Goal: Task Accomplishment & Management: Manage account settings

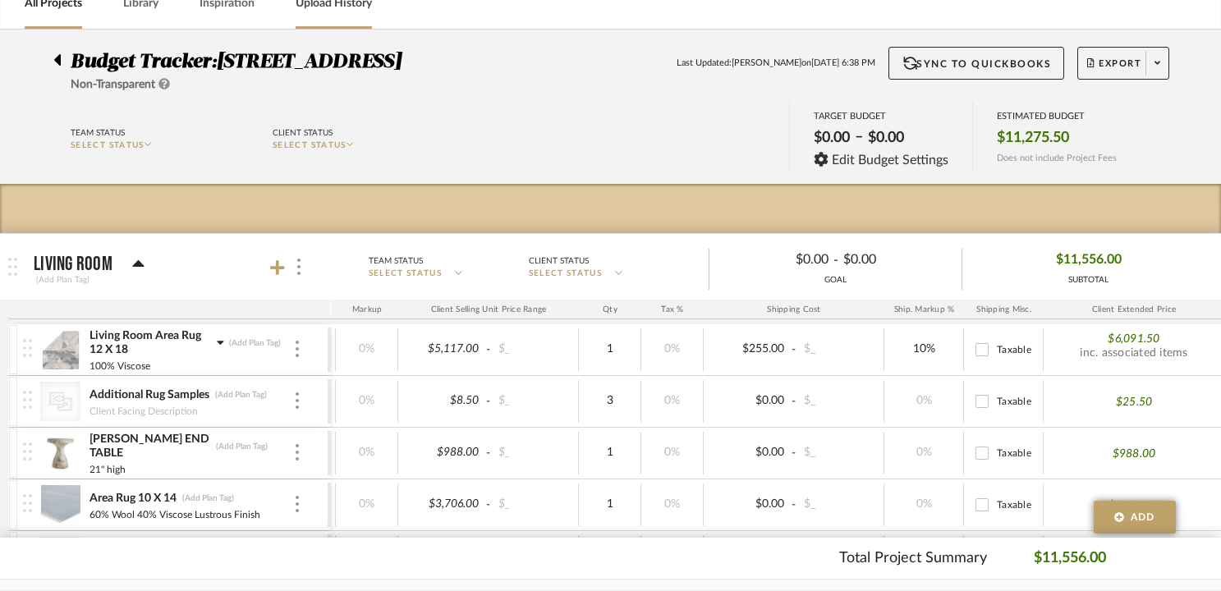
scroll to position [90, 0]
click at [57, 62] on icon at bounding box center [56, 59] width 7 height 20
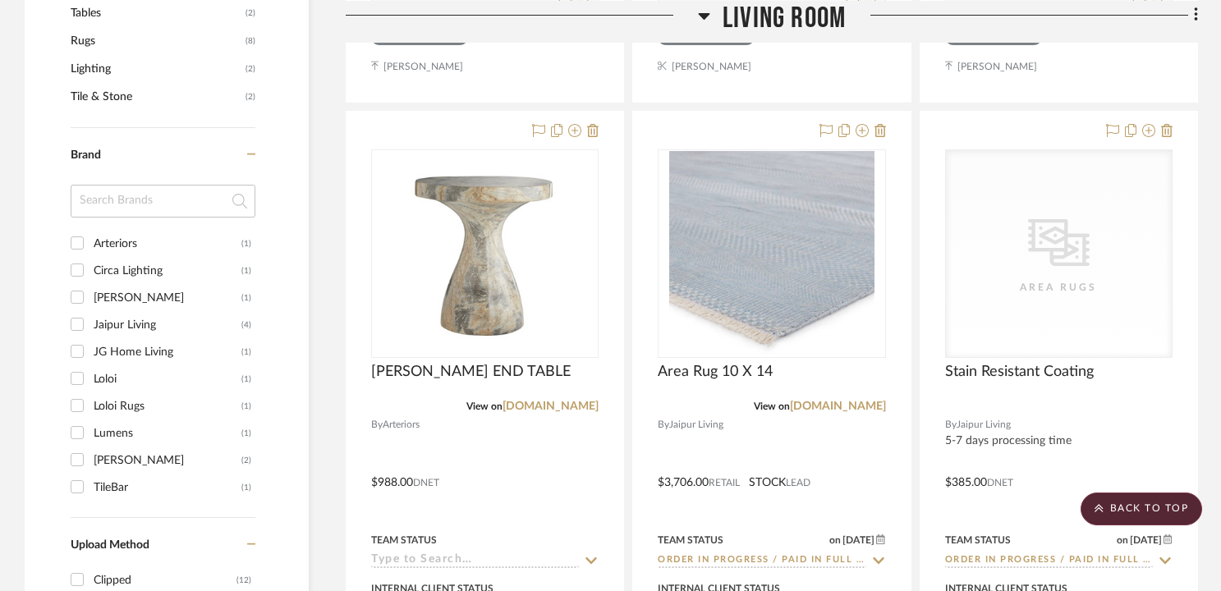
scroll to position [1069, 0]
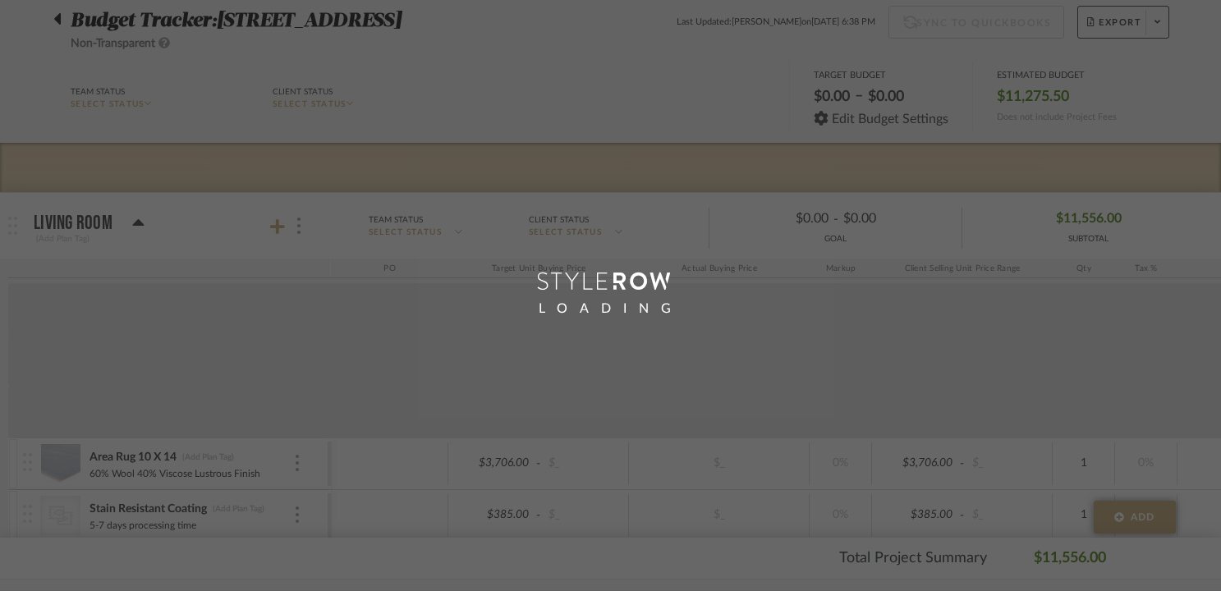
scroll to position [90, 0]
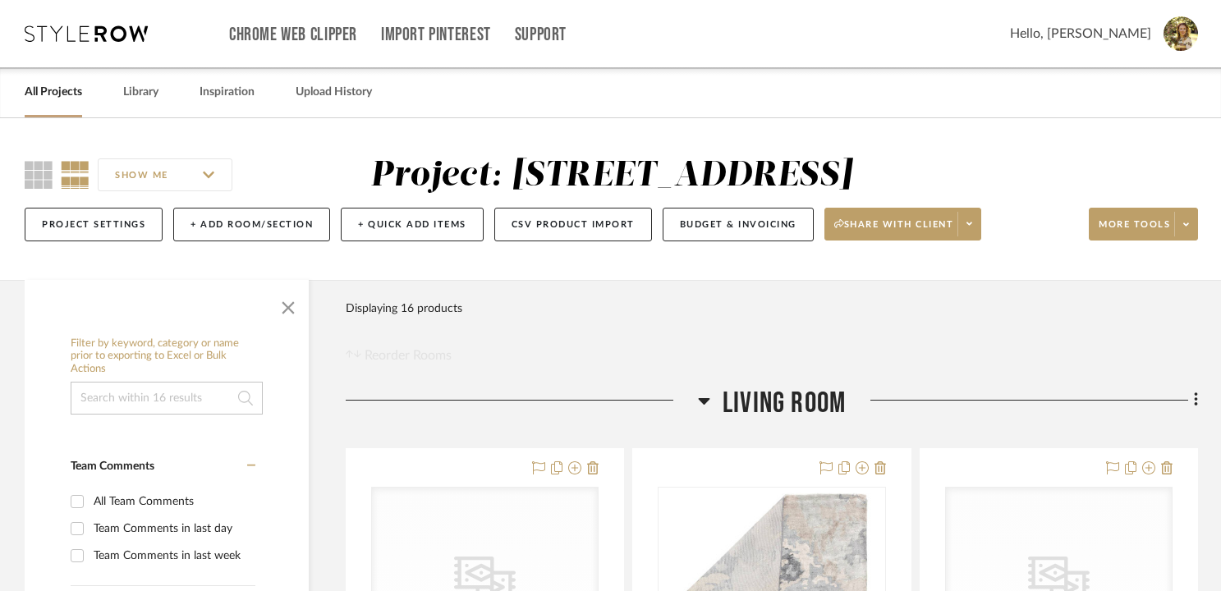
scroll to position [3, 0]
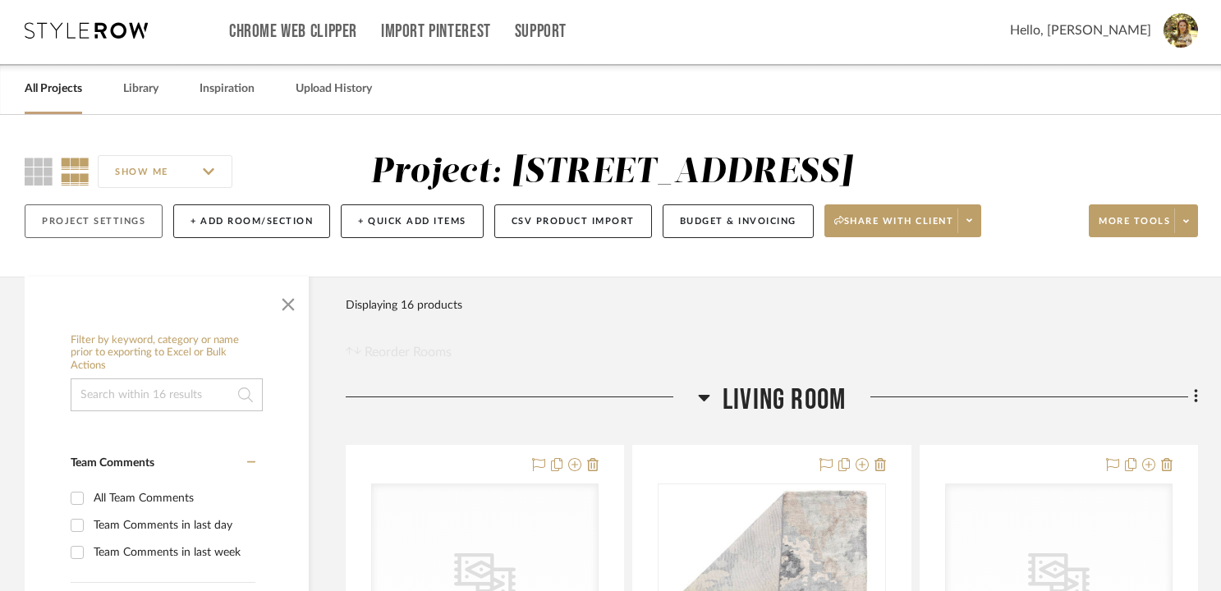
click at [73, 218] on button "Project Settings" at bounding box center [94, 222] width 138 height 34
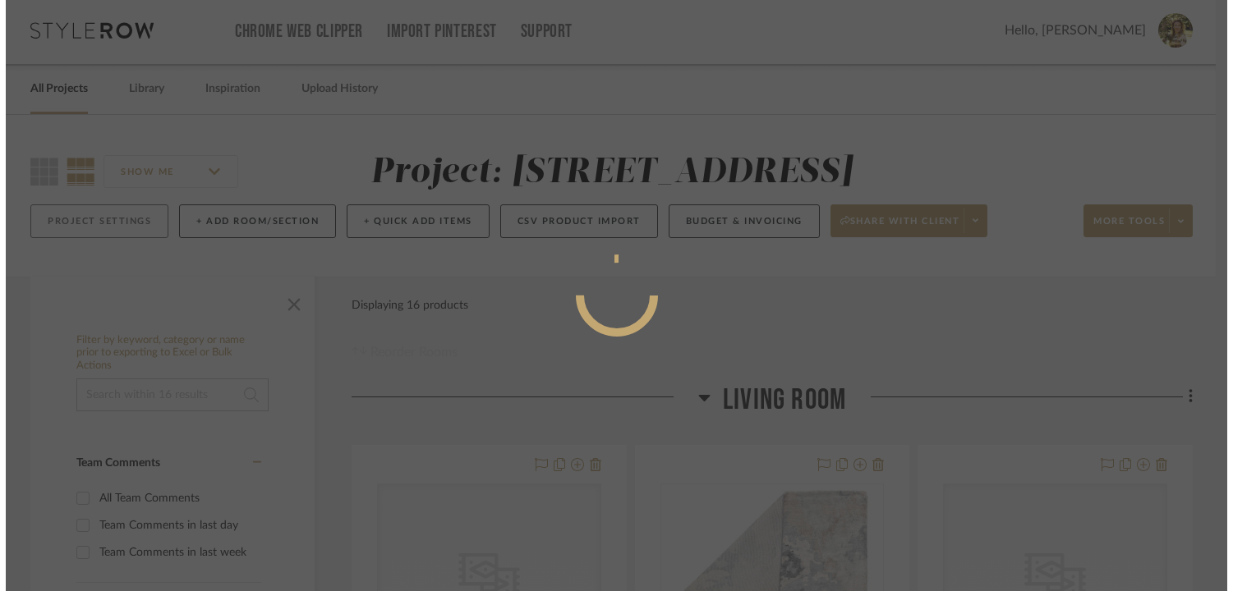
scroll to position [0, 0]
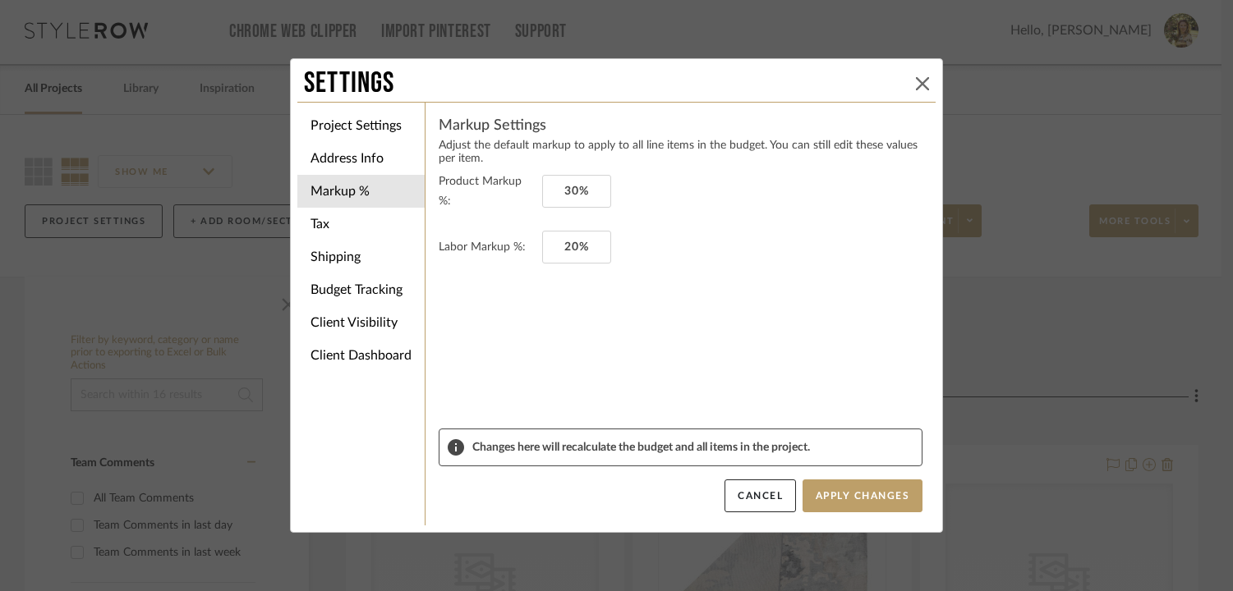
click at [917, 83] on icon at bounding box center [922, 83] width 13 height 13
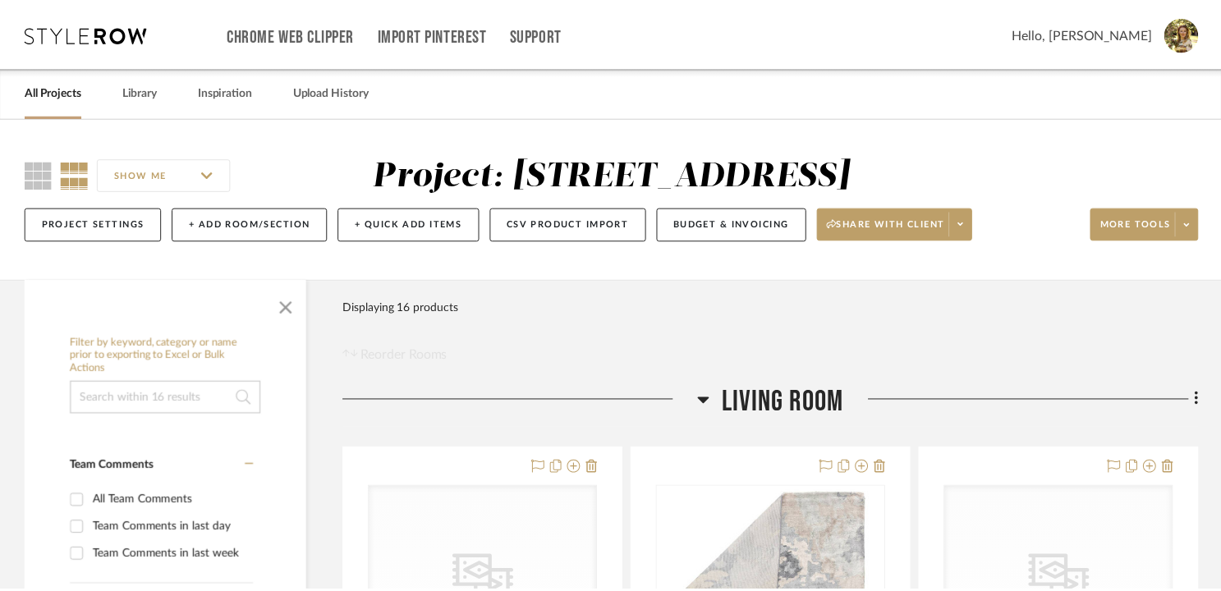
scroll to position [3, 0]
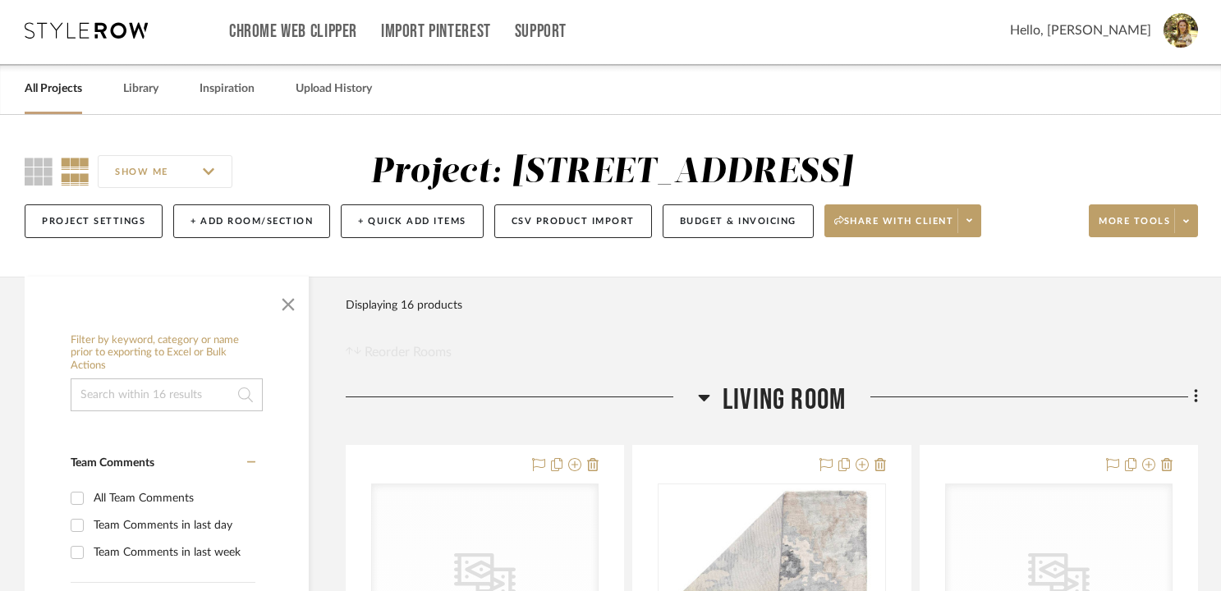
click at [106, 28] on icon at bounding box center [86, 30] width 123 height 16
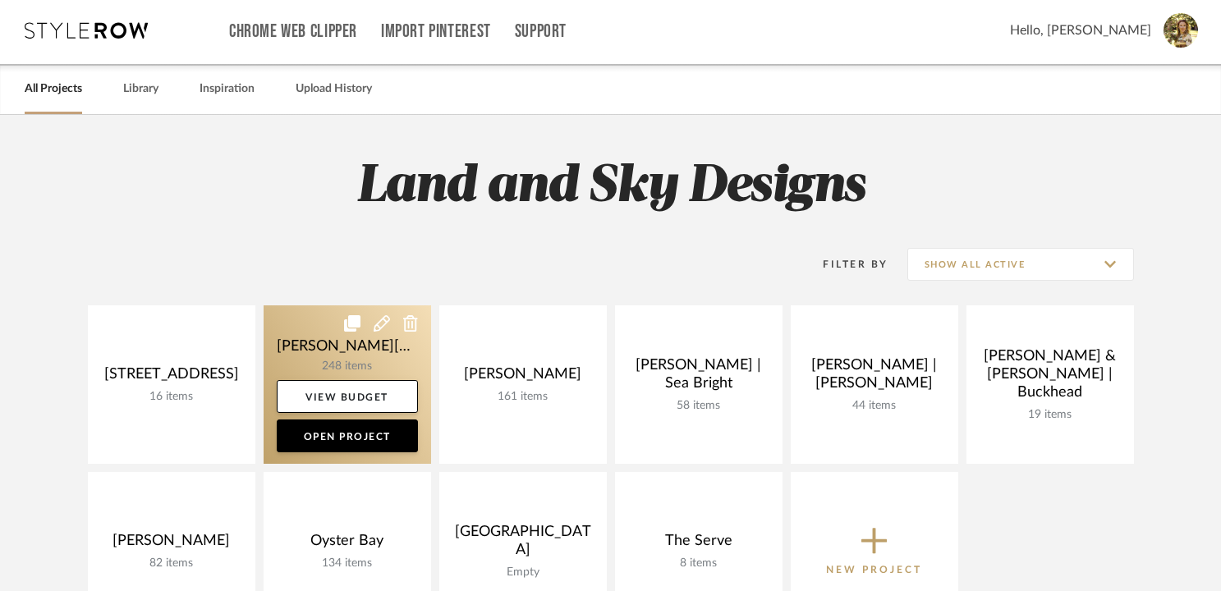
click at [376, 356] on link at bounding box center [348, 385] width 168 height 159
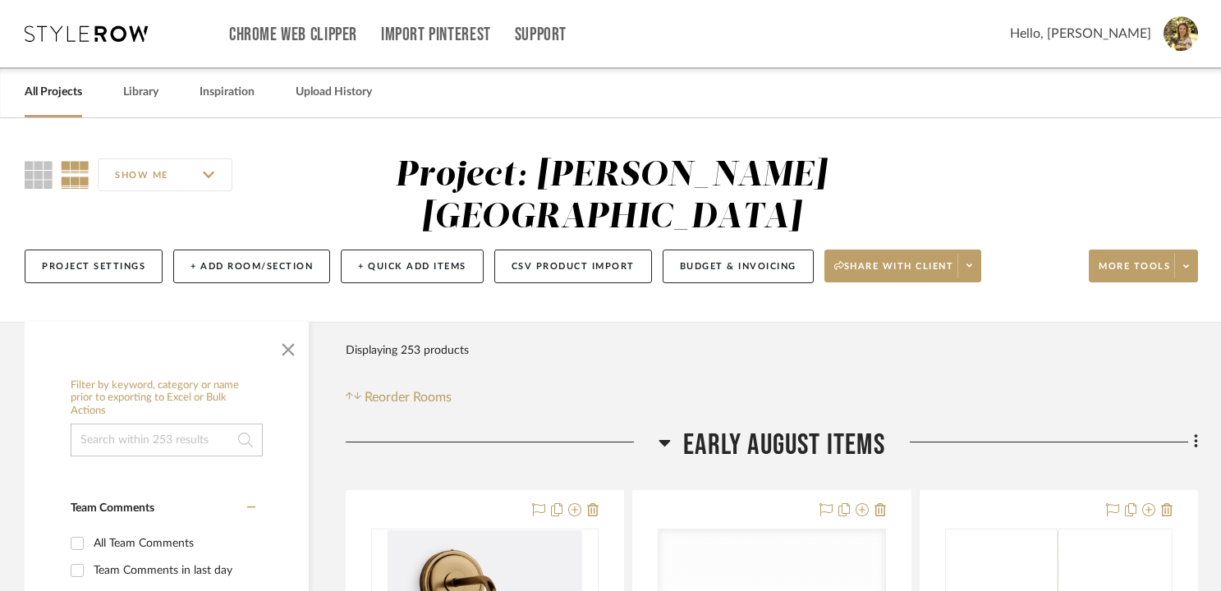
scroll to position [125, 0]
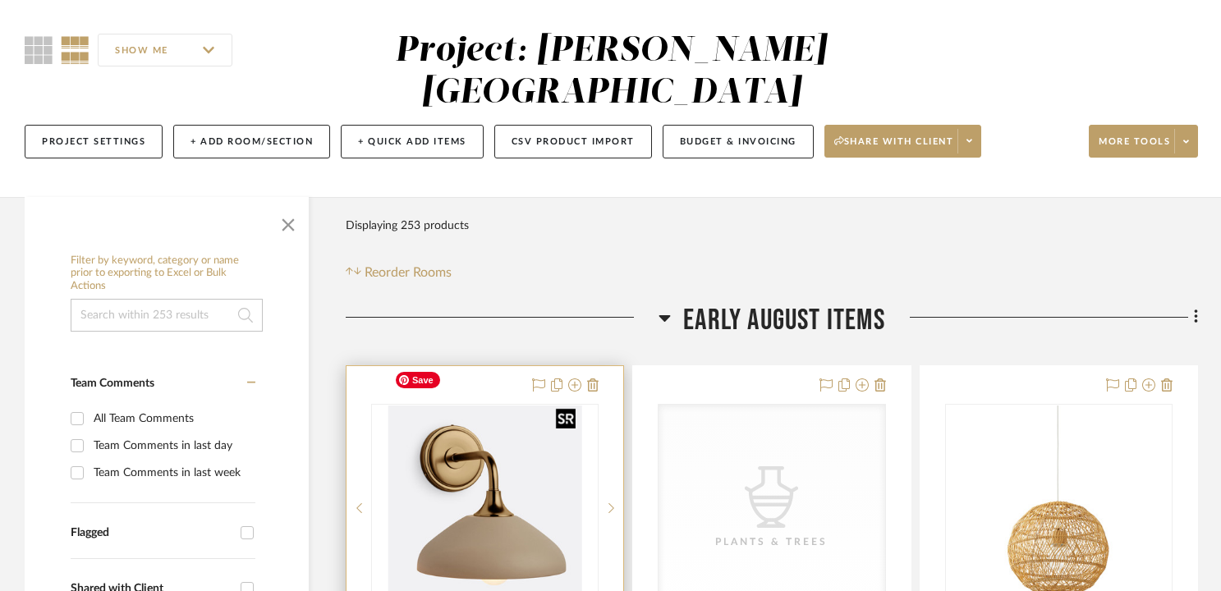
click at [497, 446] on div at bounding box center [485, 508] width 228 height 209
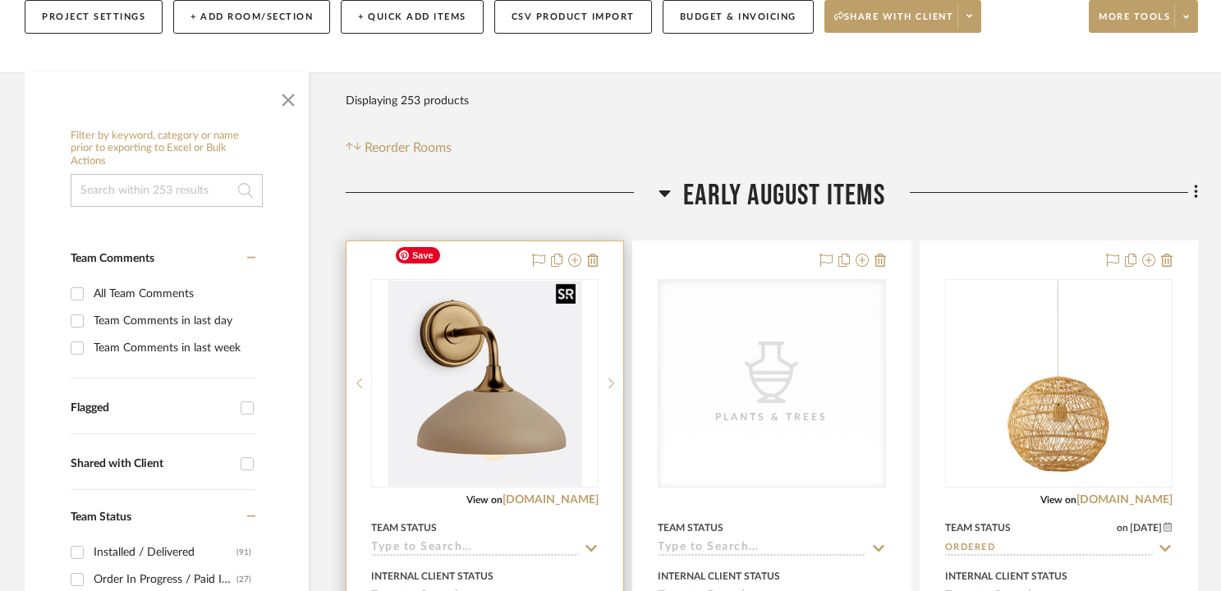
scroll to position [251, 0]
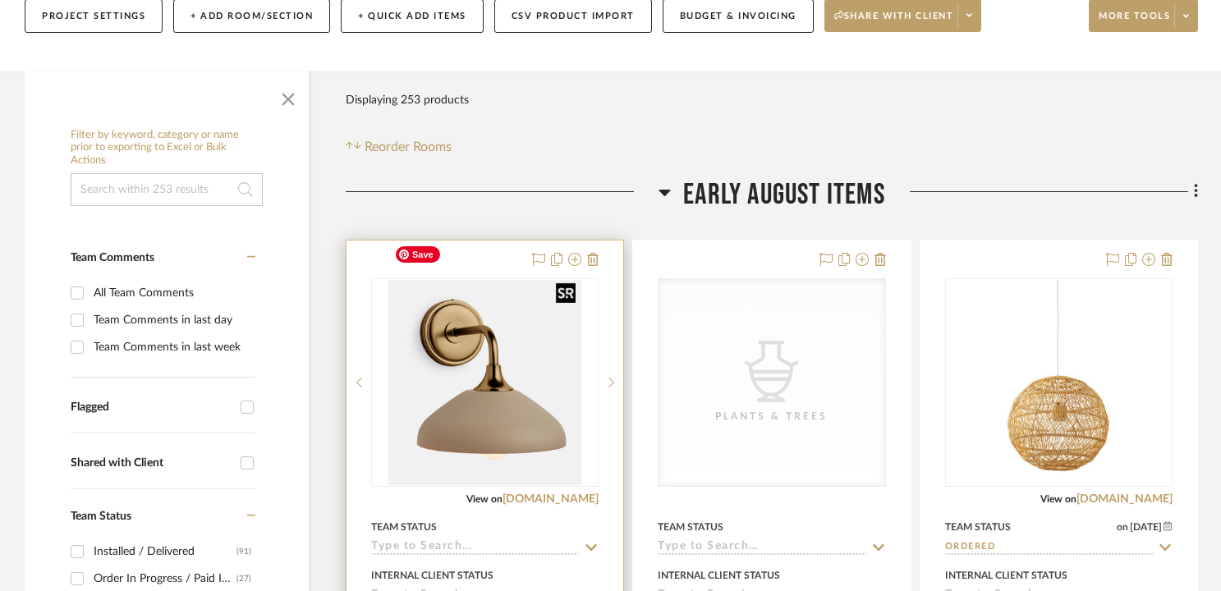
click at [506, 403] on img "0" at bounding box center [485, 382] width 194 height 205
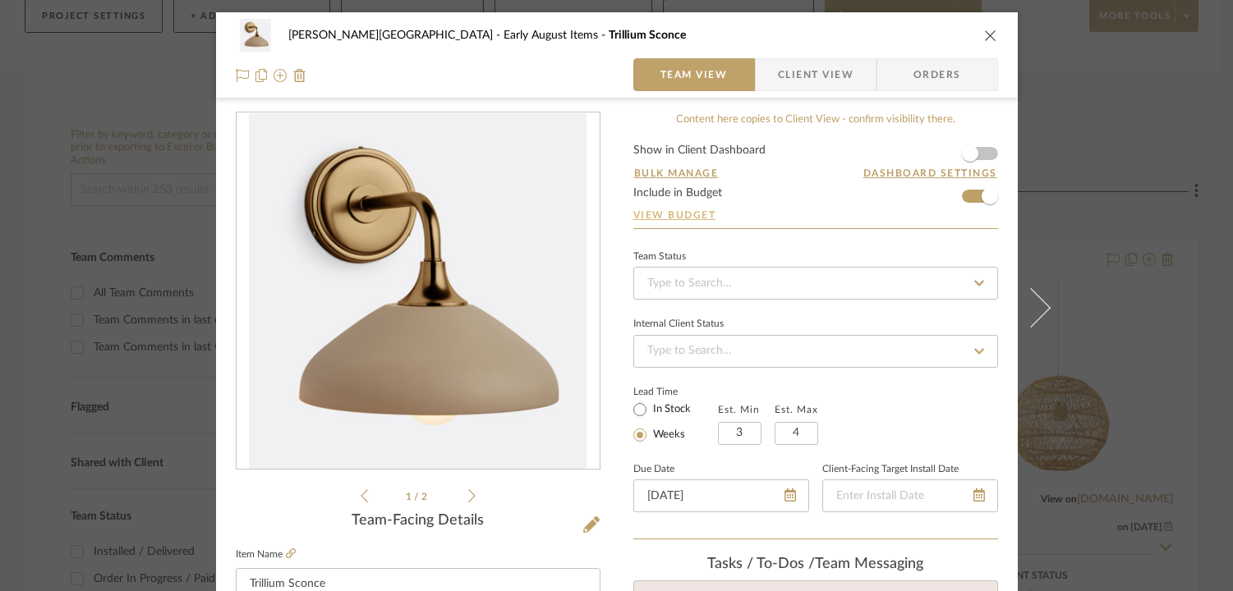
scroll to position [3, 0]
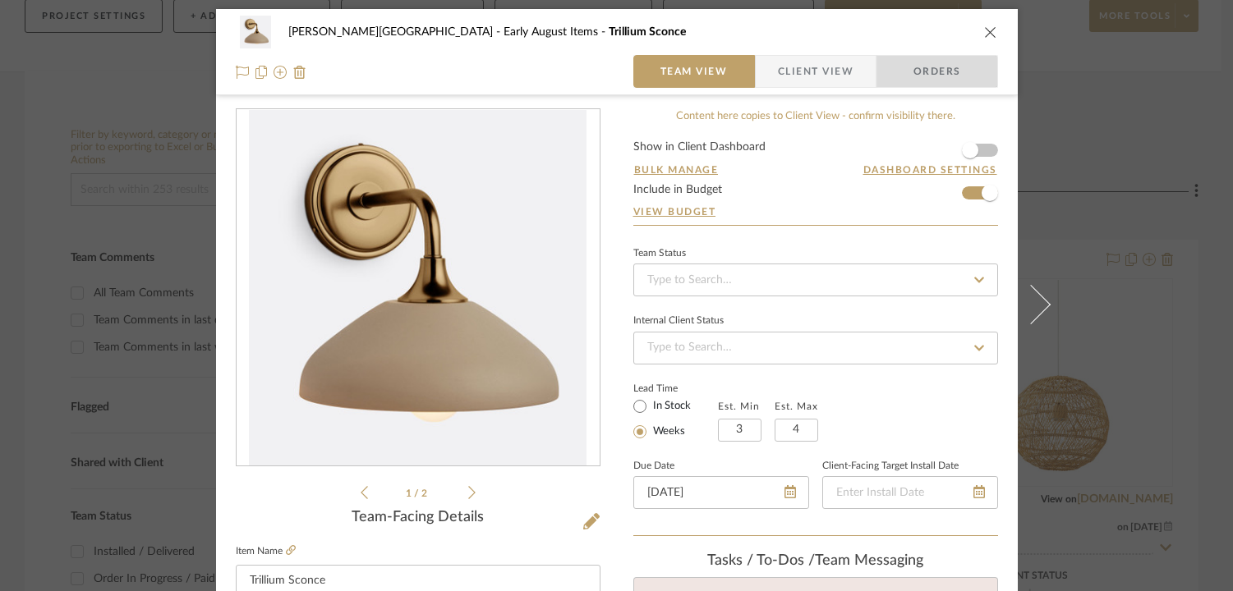
click at [923, 82] on span "Orders" at bounding box center [937, 71] width 84 height 33
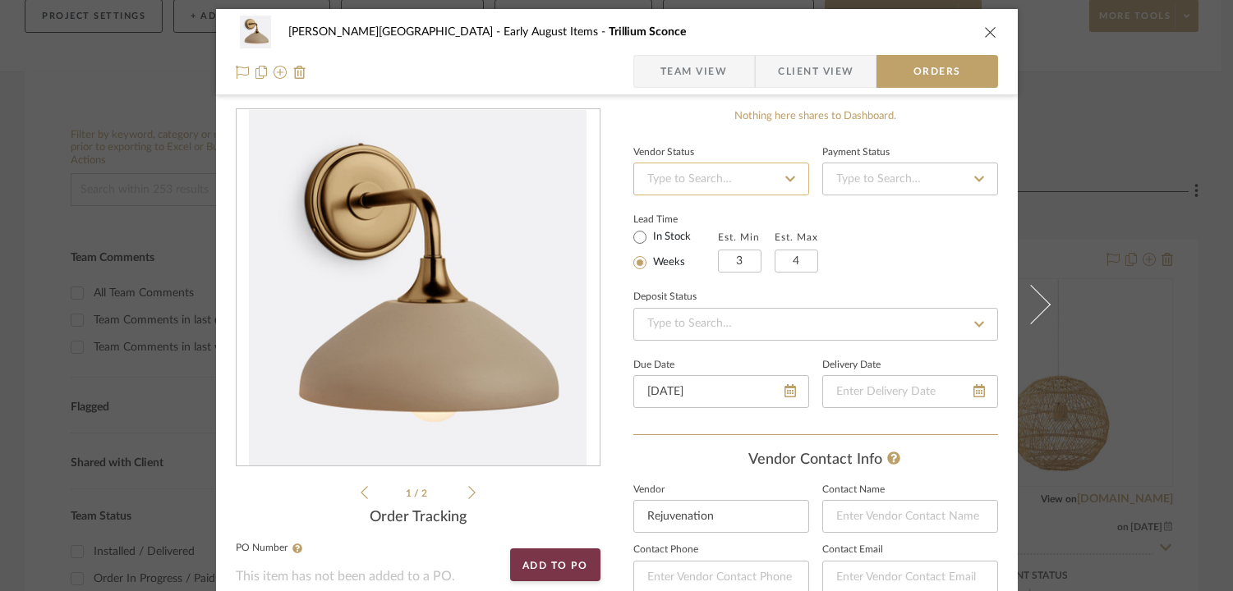
click at [729, 177] on input at bounding box center [721, 179] width 176 height 33
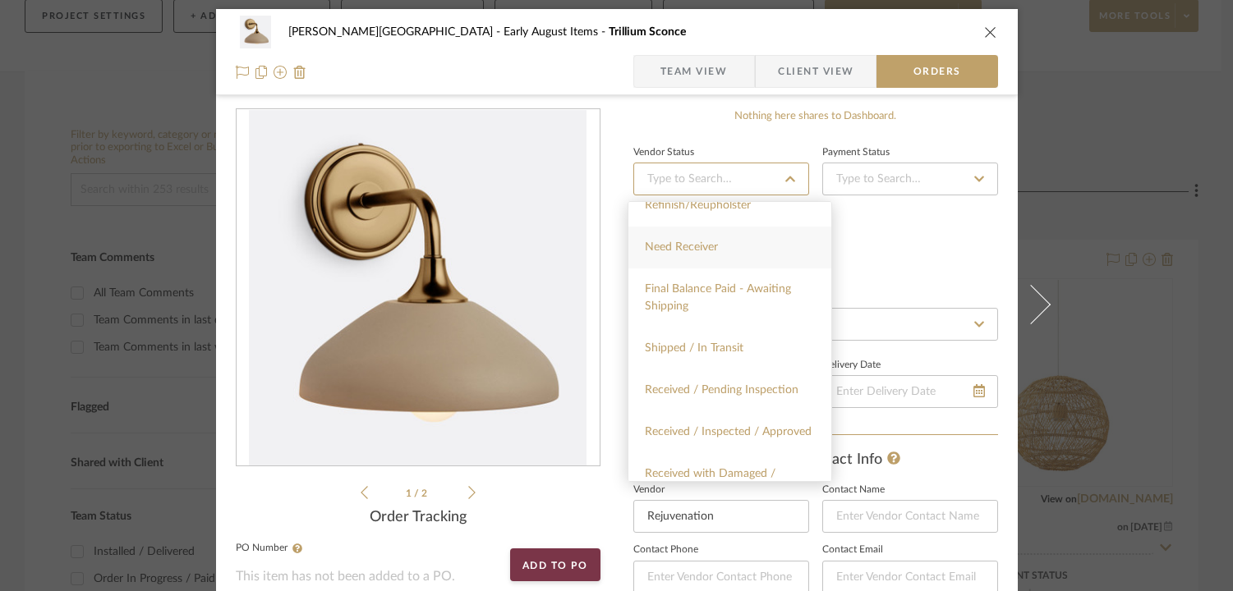
scroll to position [368, 0]
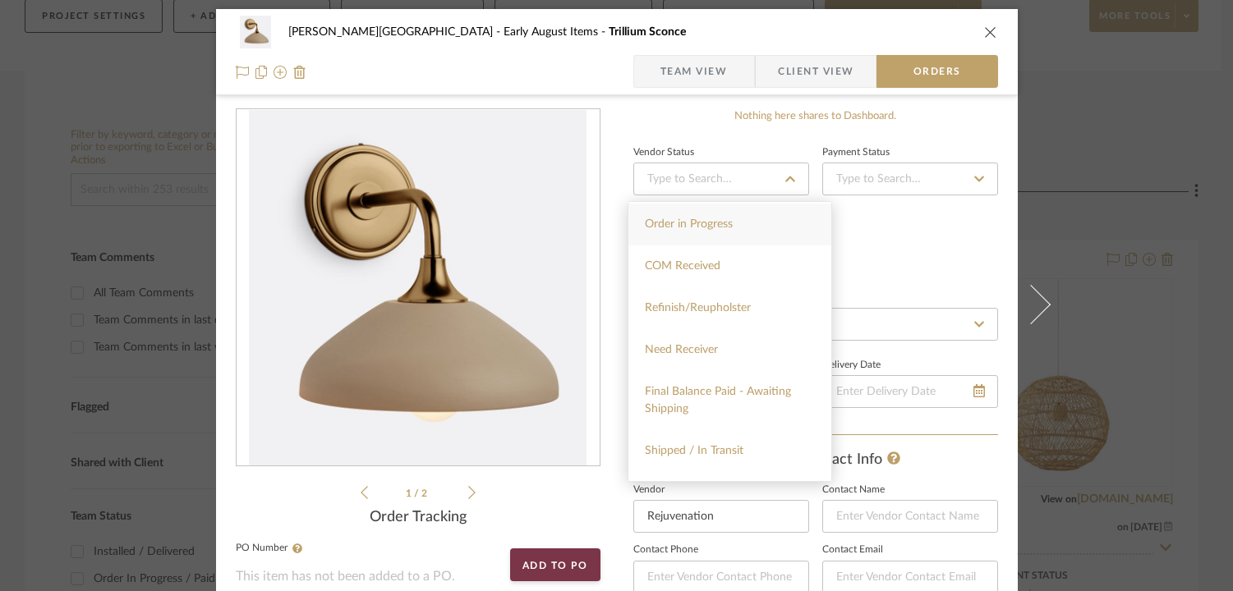
click at [735, 232] on div "Order in Progress" at bounding box center [729, 225] width 203 height 42
type input "8/12/2025"
type input "Order in Progress"
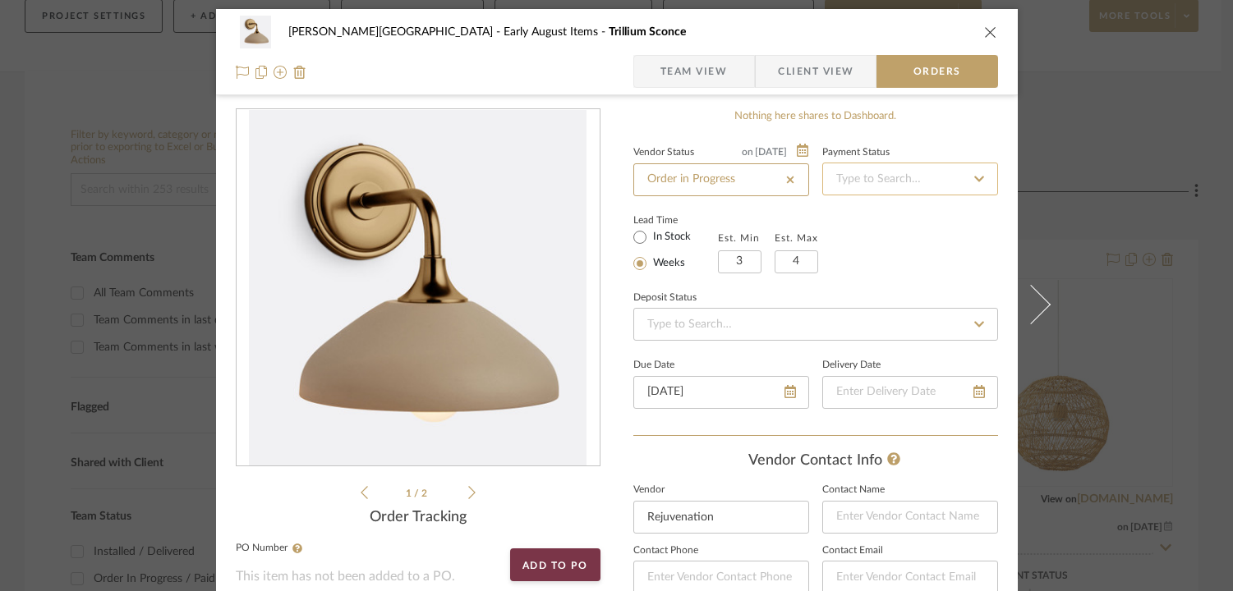
type input "8/12/2025"
click at [869, 179] on input at bounding box center [910, 179] width 176 height 33
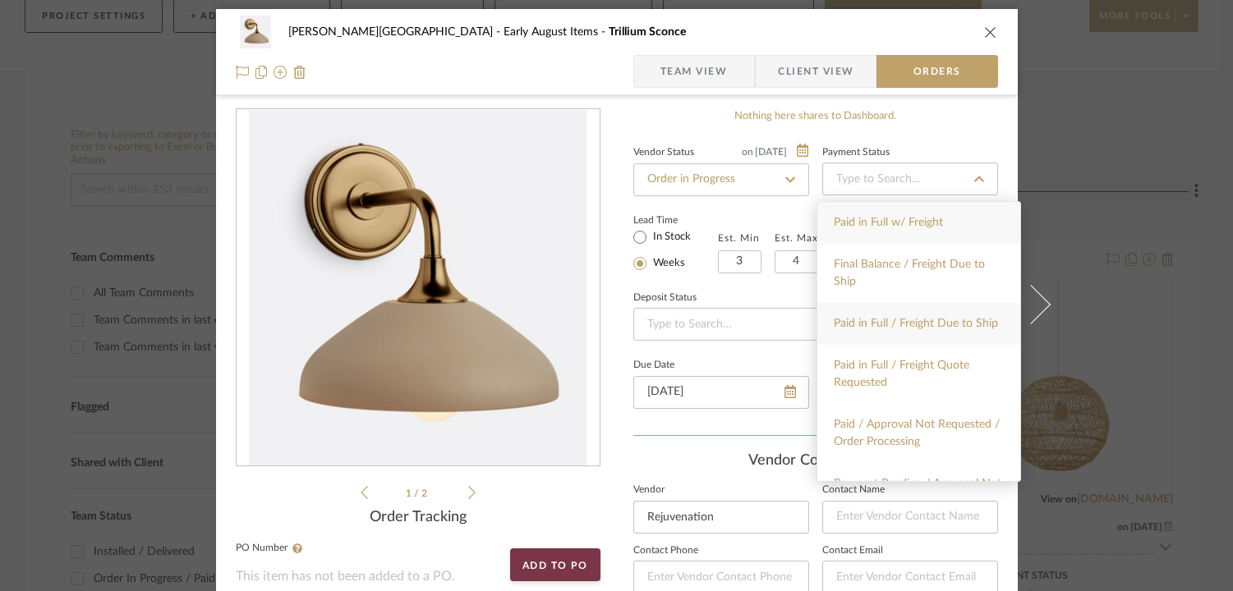
click at [888, 333] on div "Paid in Full / Freight Due to Ship" at bounding box center [918, 324] width 203 height 42
type input "8/12/2025"
type input "Paid in Full / Freight Due to Ship"
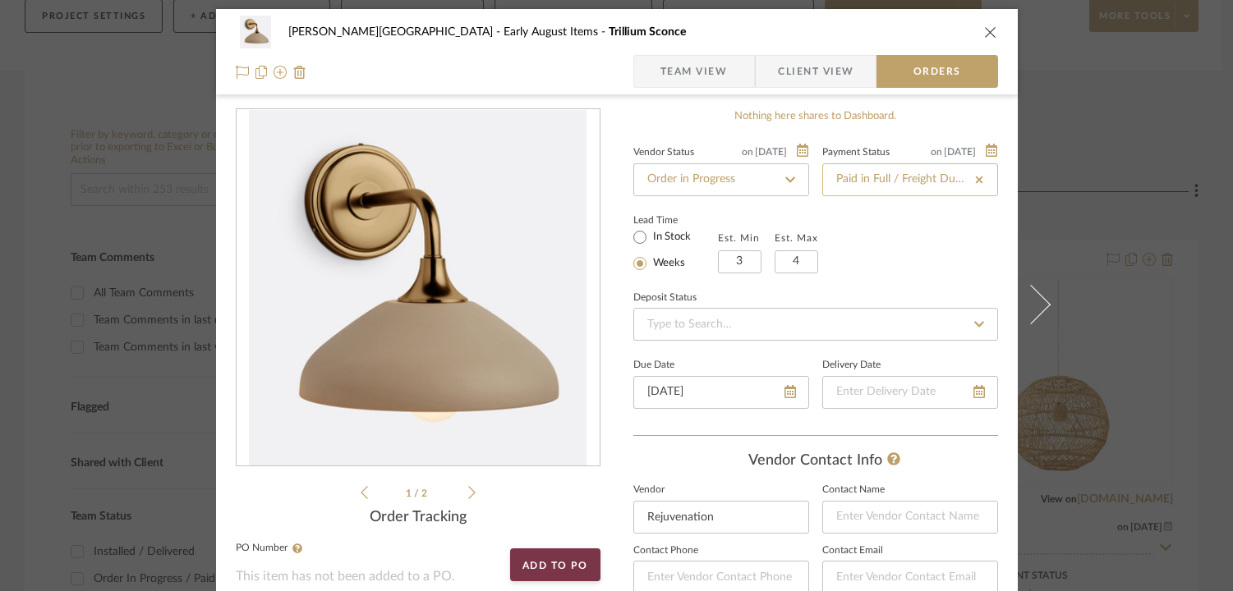
click at [918, 180] on input "Paid in Full / Freight Due to Ship" at bounding box center [910, 179] width 176 height 33
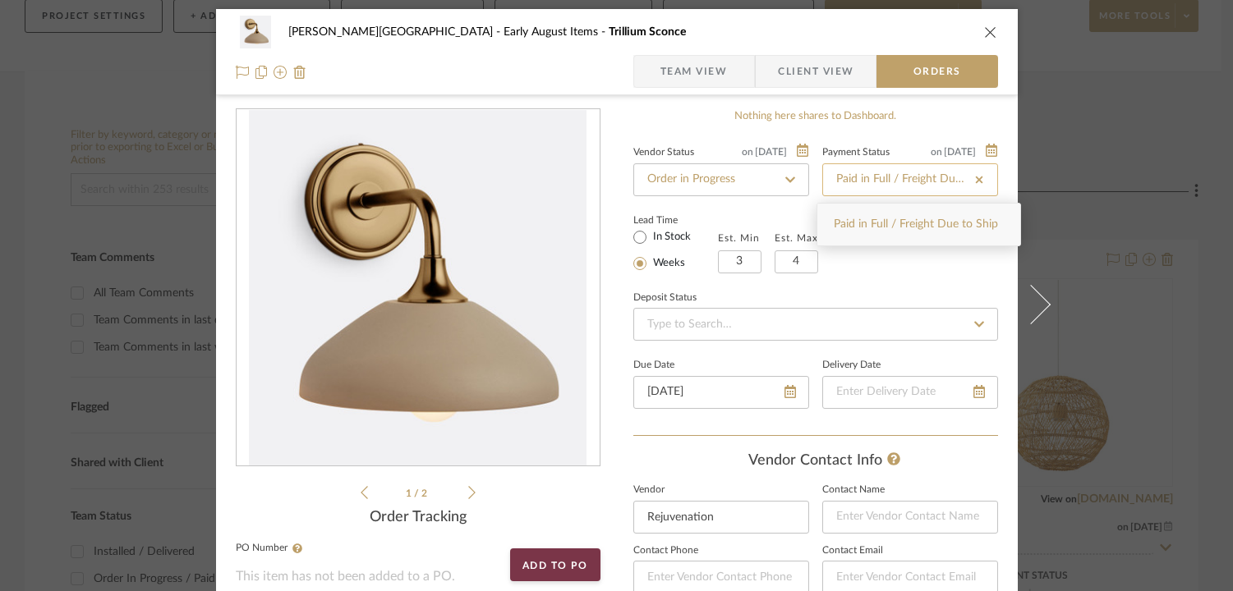
click at [925, 183] on input "Paid in Full / Freight Due to Ship" at bounding box center [910, 179] width 176 height 33
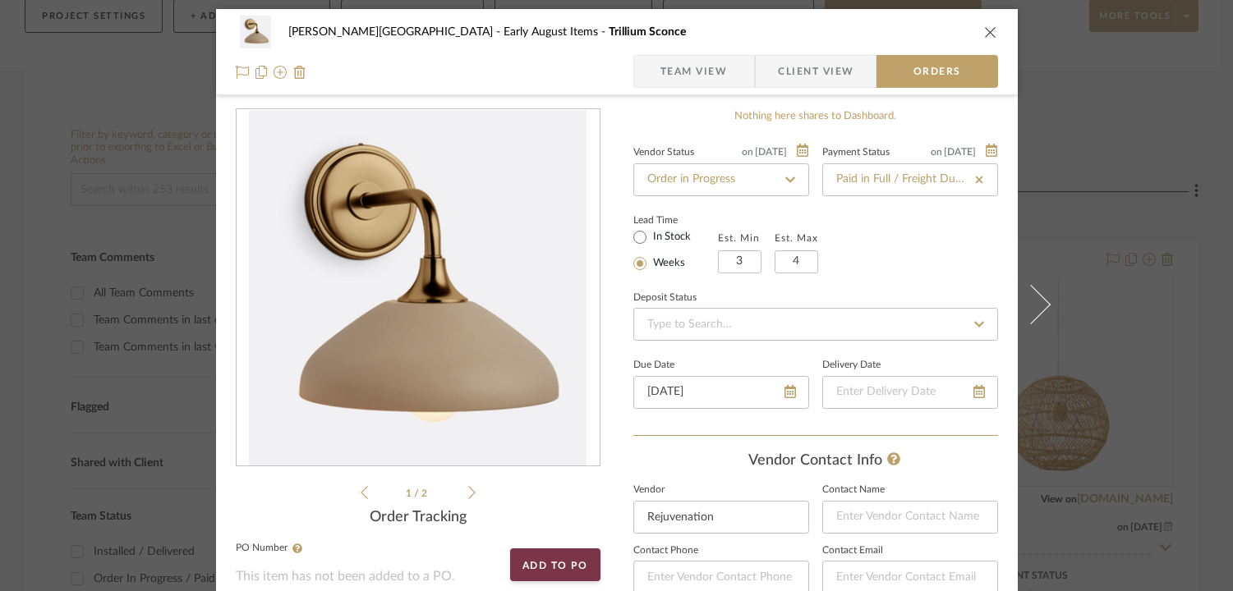
click at [972, 174] on icon at bounding box center [979, 179] width 15 height 11
click at [936, 180] on input at bounding box center [910, 179] width 176 height 33
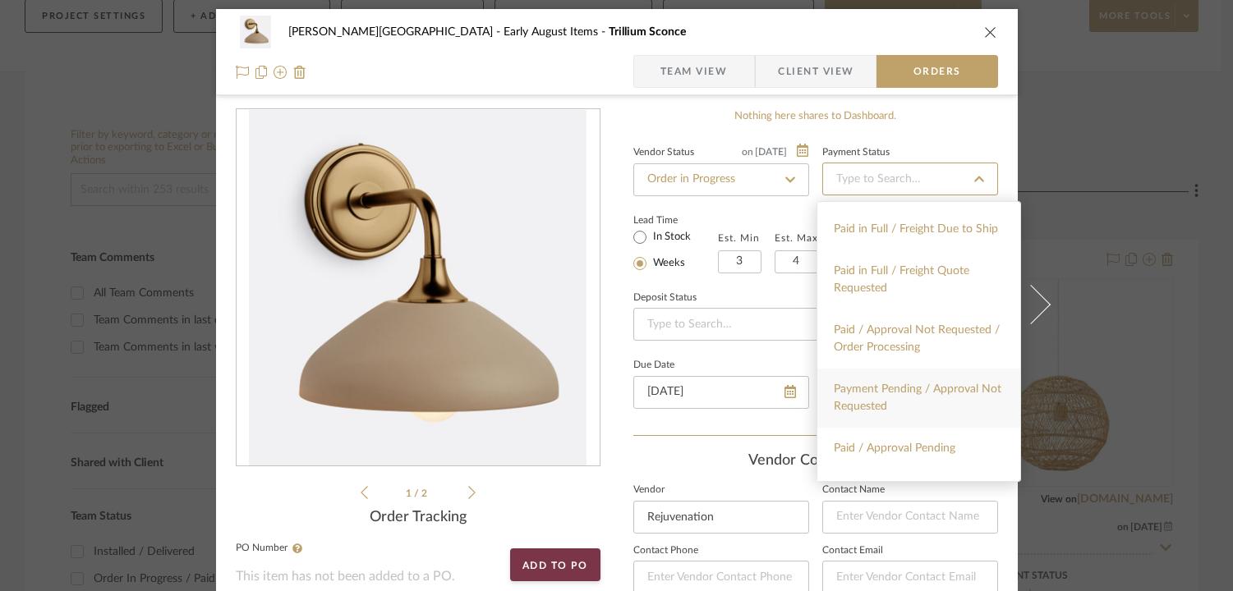
scroll to position [98, 0]
click at [908, 350] on span "Paid / Approval Not Requested / Order Processing" at bounding box center [917, 335] width 166 height 29
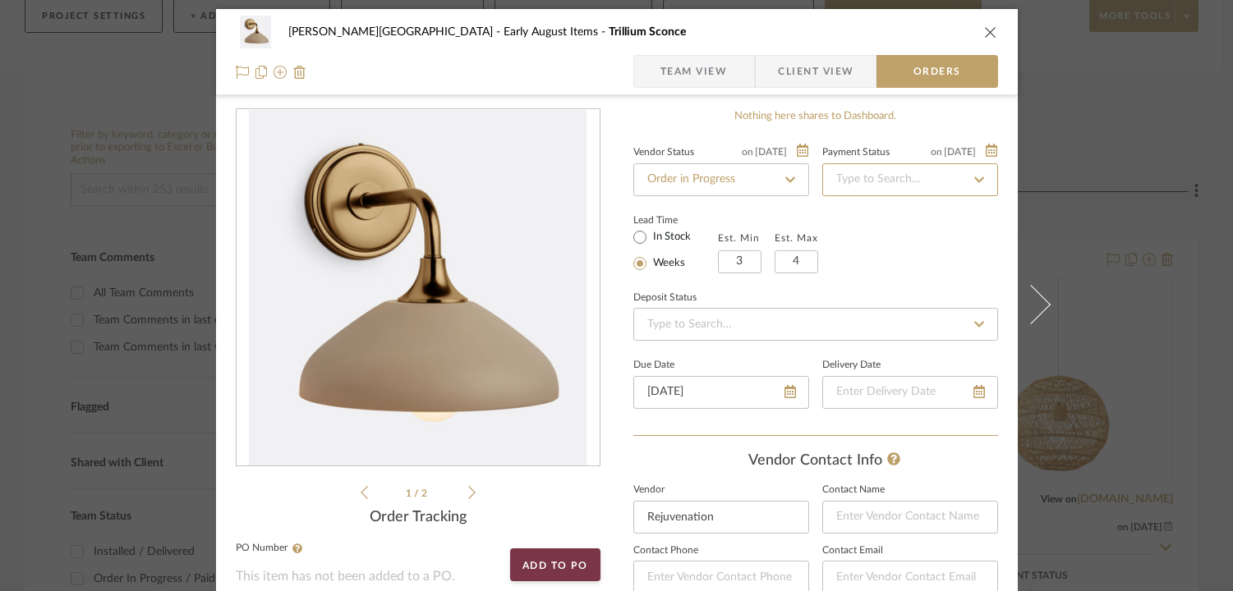
type input "8/12/2025"
type input "Paid / Approval Not Requested / Order Processing"
click at [633, 241] on input "In Stock" at bounding box center [640, 238] width 20 height 20
radio input "true"
click at [633, 274] on div "Vendor Status on 8/12/2025 8/12/2025 Order in Progress Payment Status on 8/12/2…" at bounding box center [815, 288] width 365 height 295
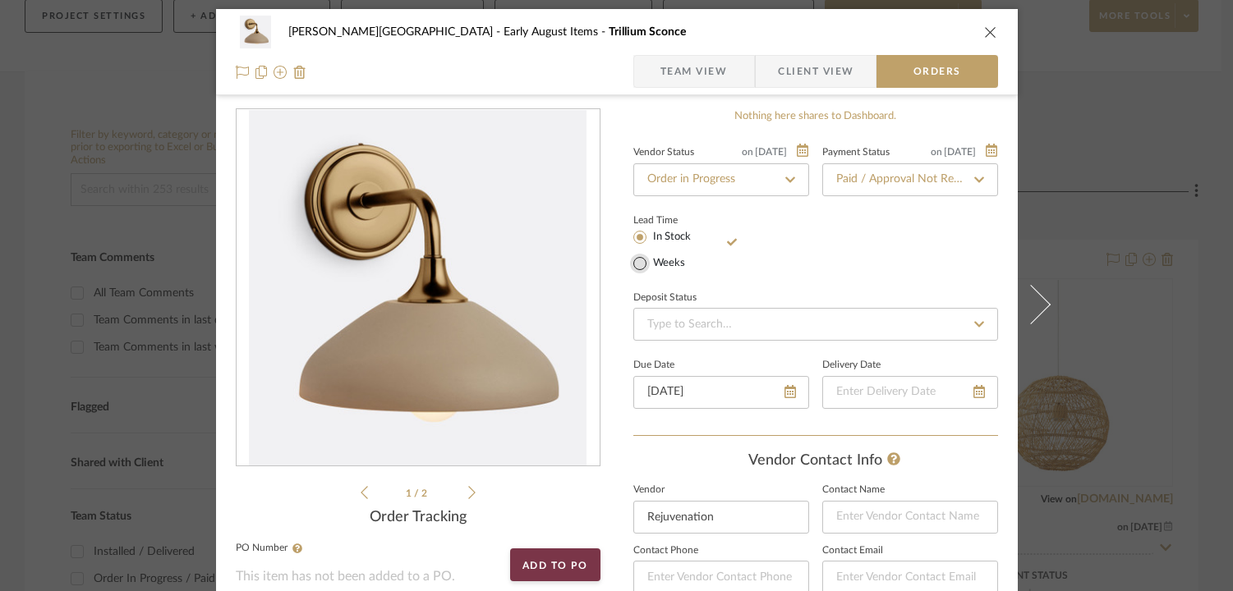
click at [633, 269] on input "Weeks" at bounding box center [640, 264] width 20 height 20
radio input "true"
click at [734, 325] on input at bounding box center [815, 324] width 365 height 33
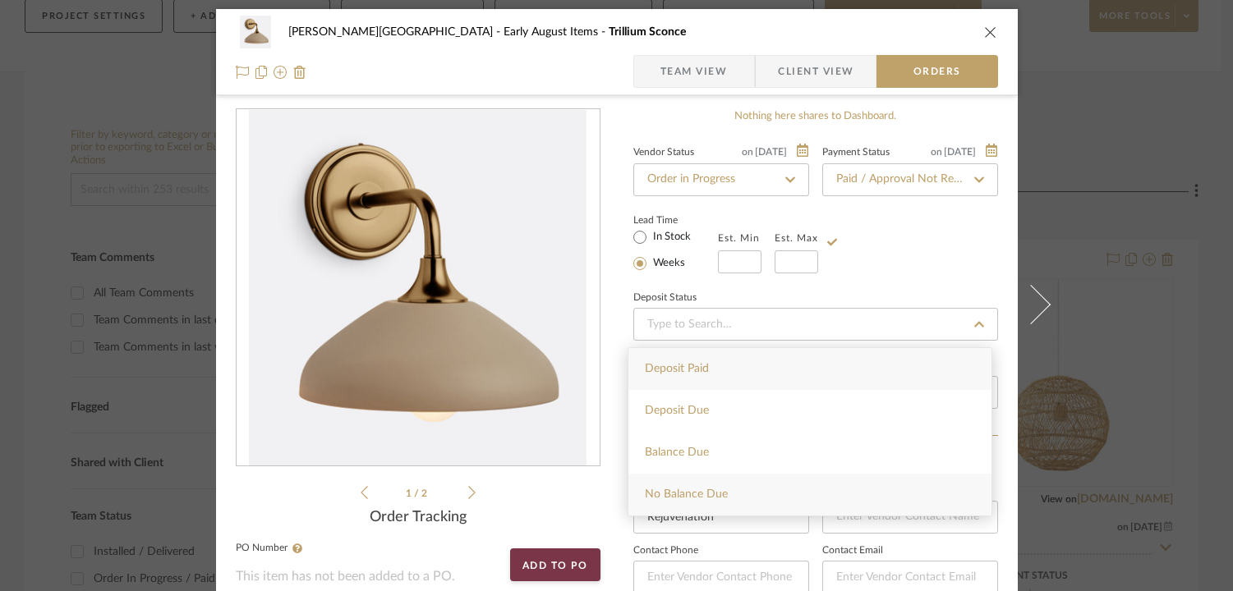
click at [716, 500] on span "No Balance Due" at bounding box center [686, 494] width 83 height 11
type input "8/12/2025"
type input "No Balance Due"
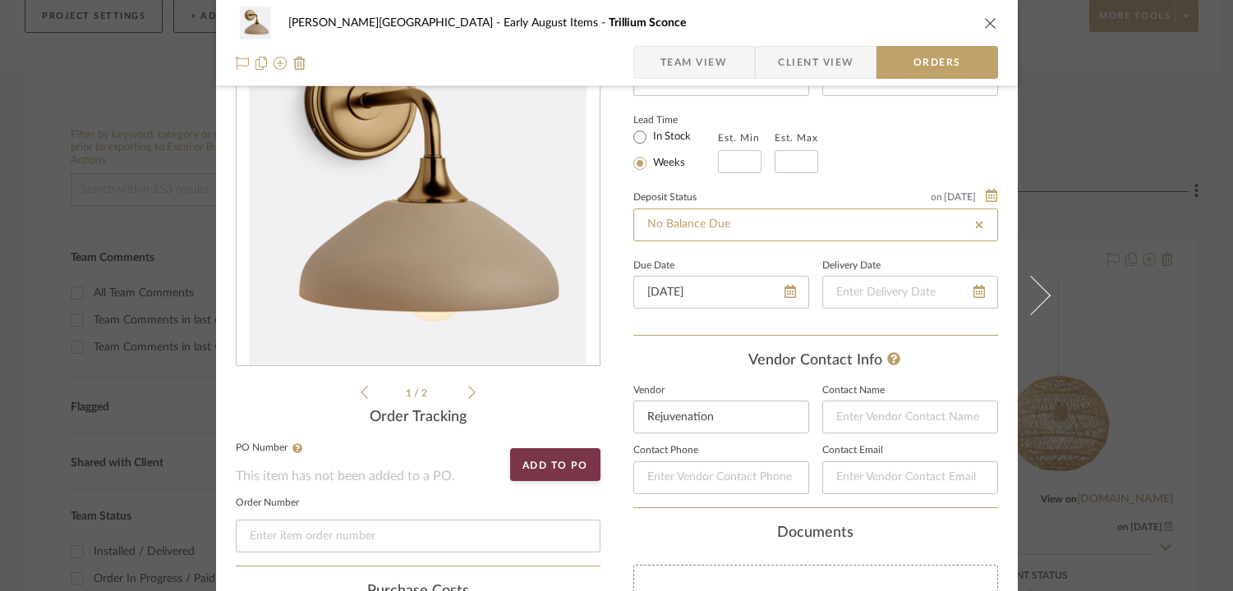
scroll to position [281, 0]
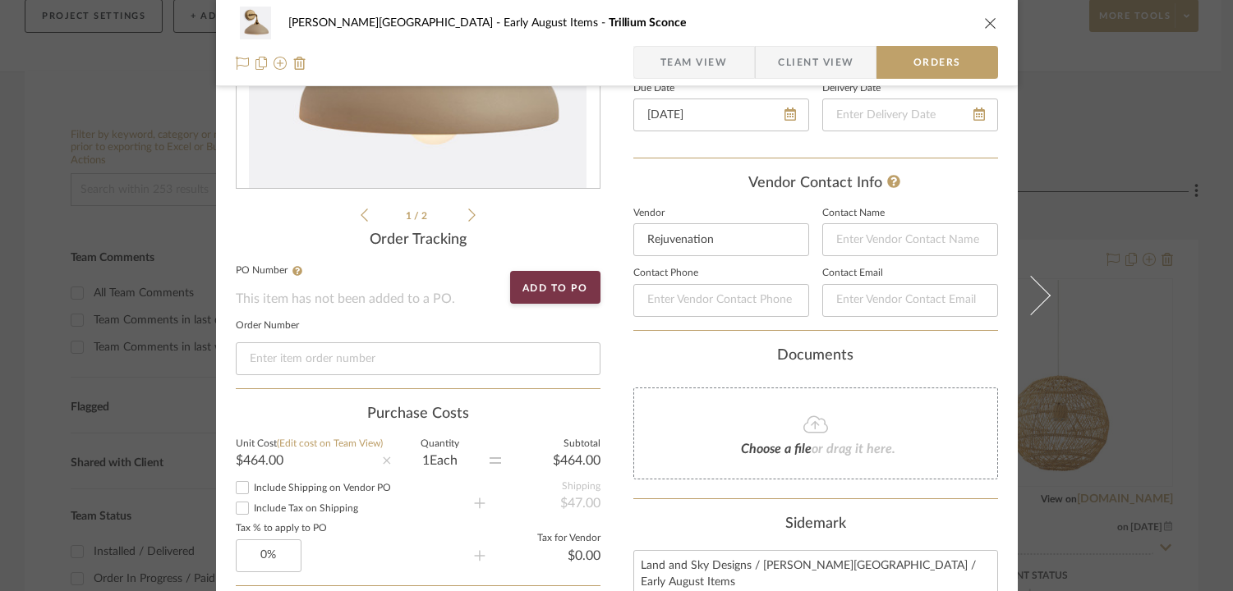
click at [787, 437] on div "Choose a file or drag it here." at bounding box center [815, 434] width 365 height 92
click at [807, 428] on icon at bounding box center [815, 425] width 25 height 20
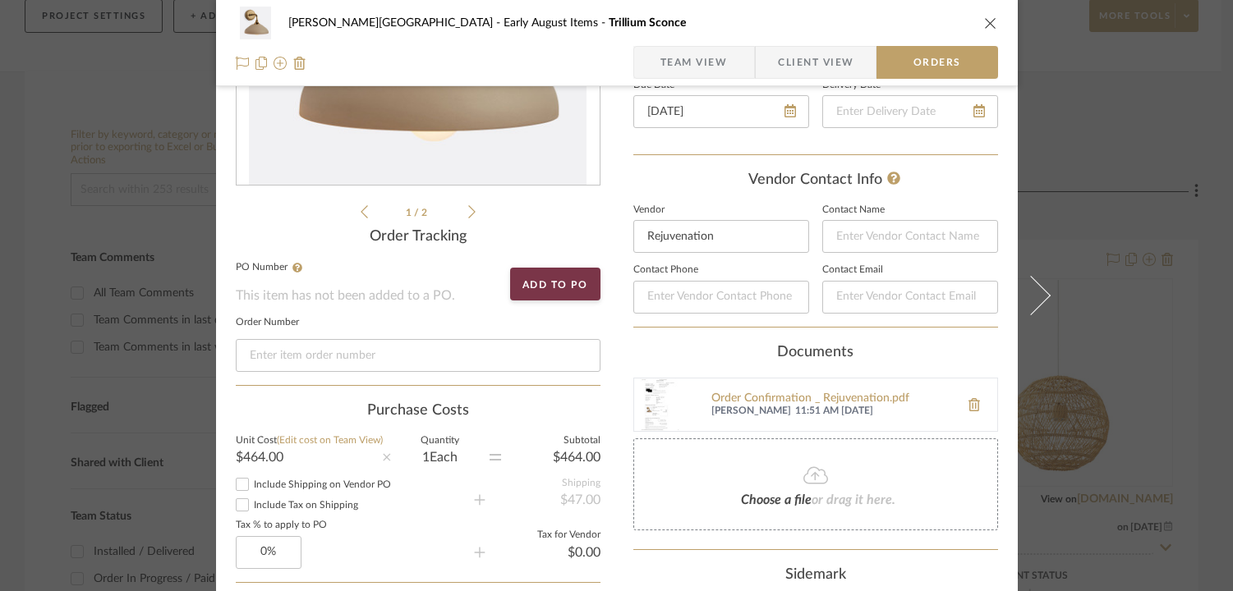
scroll to position [521, 0]
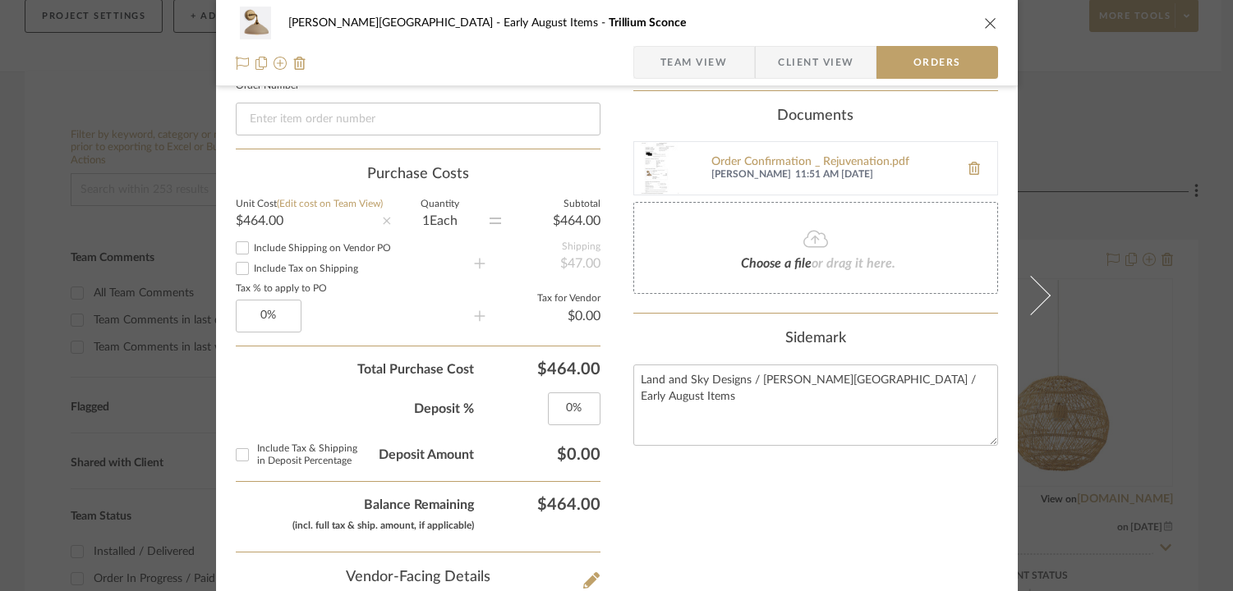
click at [890, 499] on div "Nothing here shares to Dashboard. Vendor Status on 8/12/2025 8/12/2025 Order in…" at bounding box center [815, 376] width 365 height 1570
click at [987, 27] on icon "close" at bounding box center [990, 22] width 13 height 13
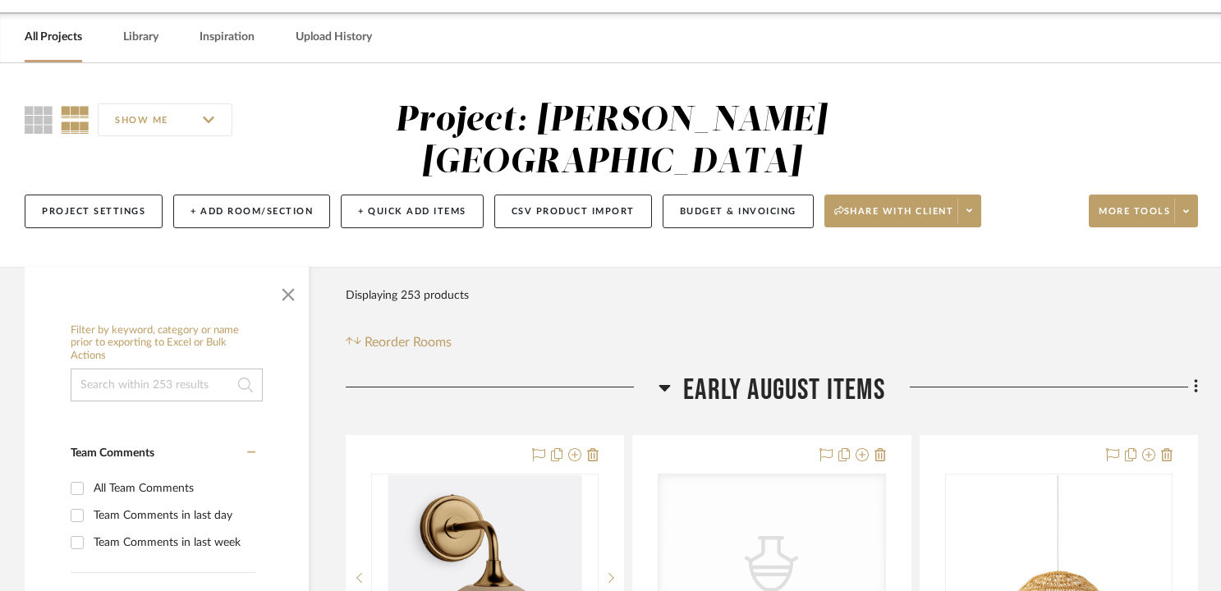
scroll to position [0, 0]
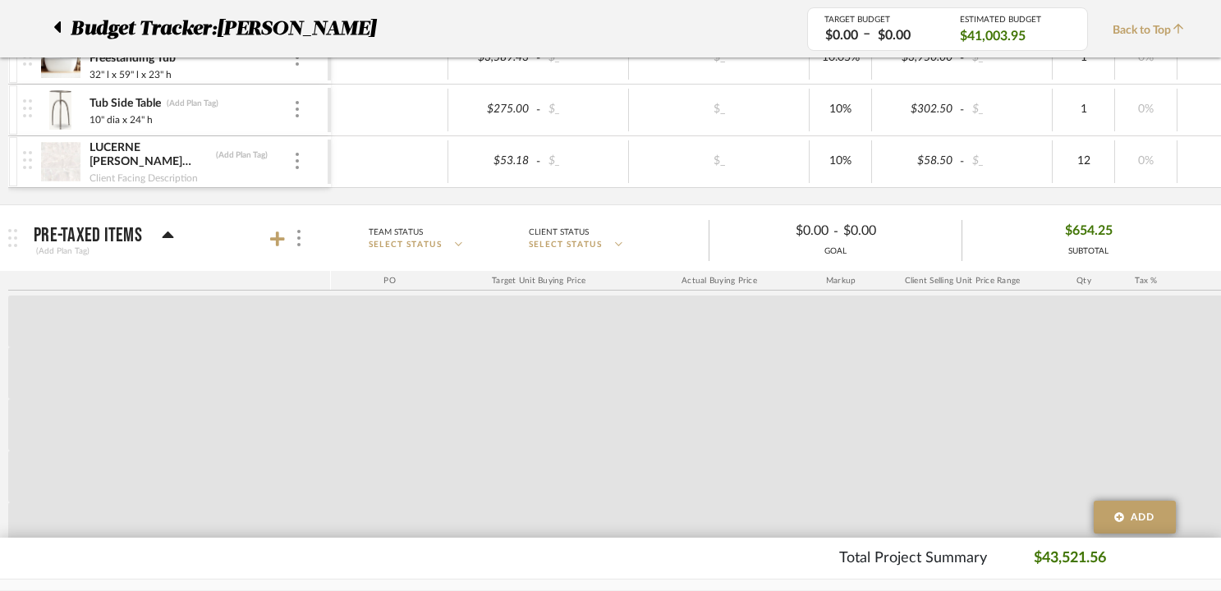
scroll to position [1690, 0]
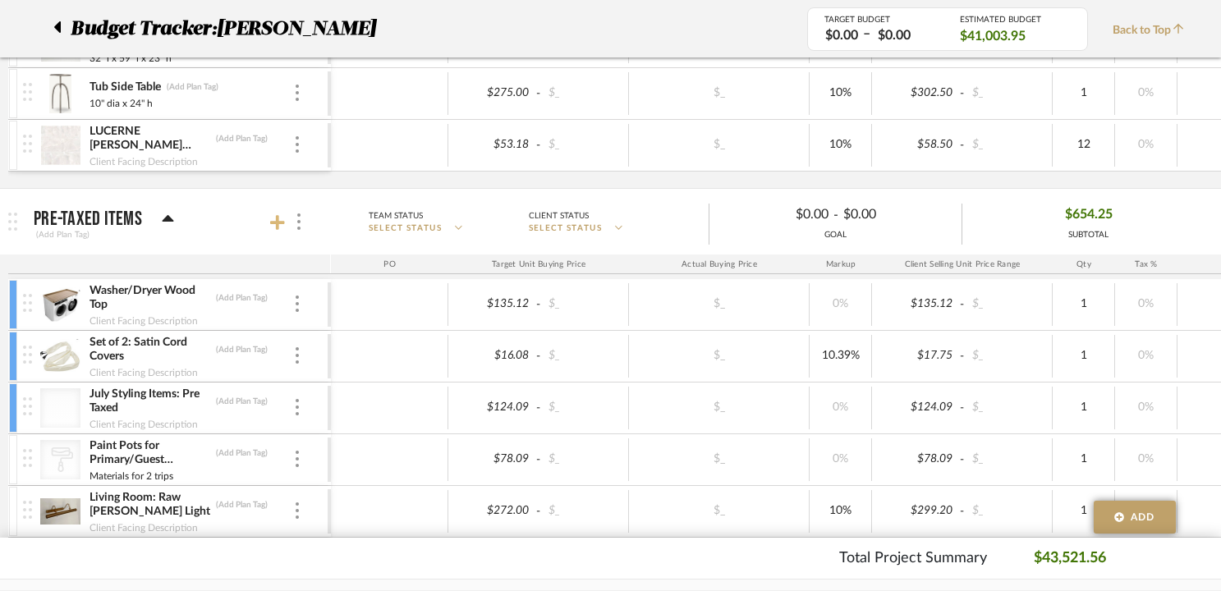
click at [282, 226] on icon at bounding box center [277, 222] width 15 height 16
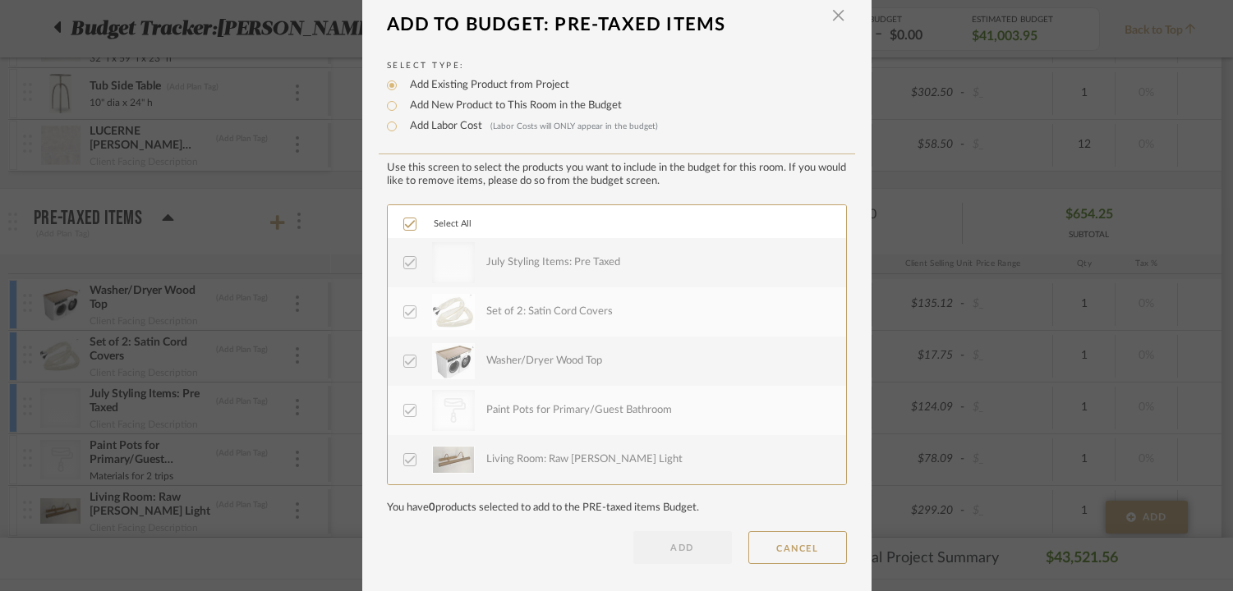
scroll to position [19, 0]
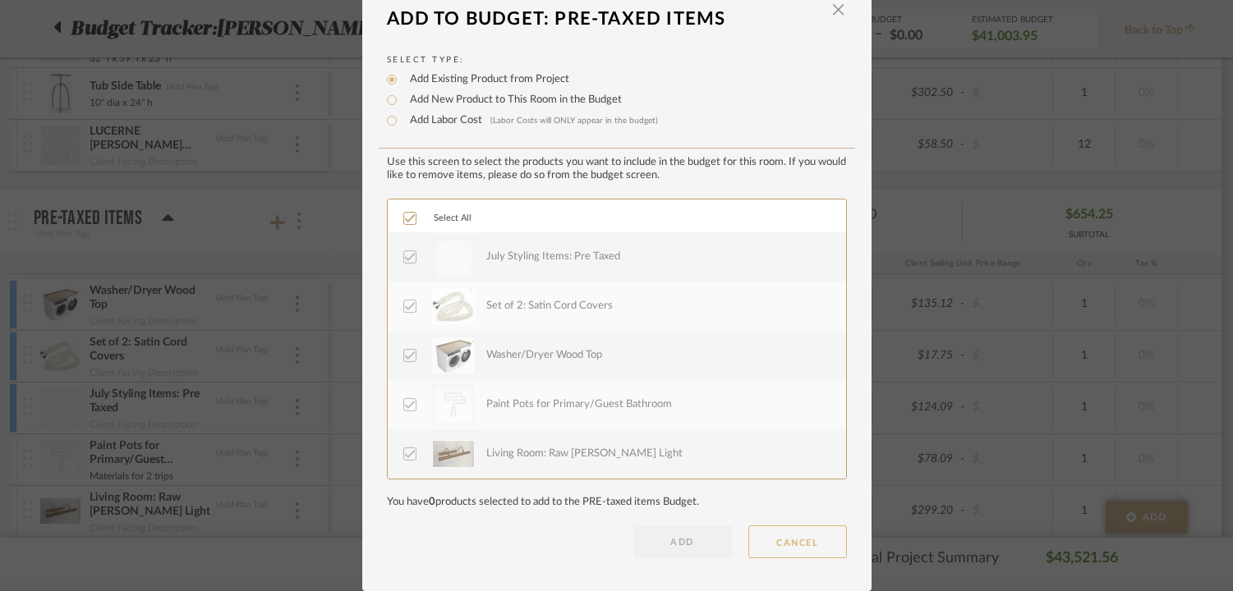
click at [771, 537] on button "CANCEL" at bounding box center [797, 542] width 99 height 33
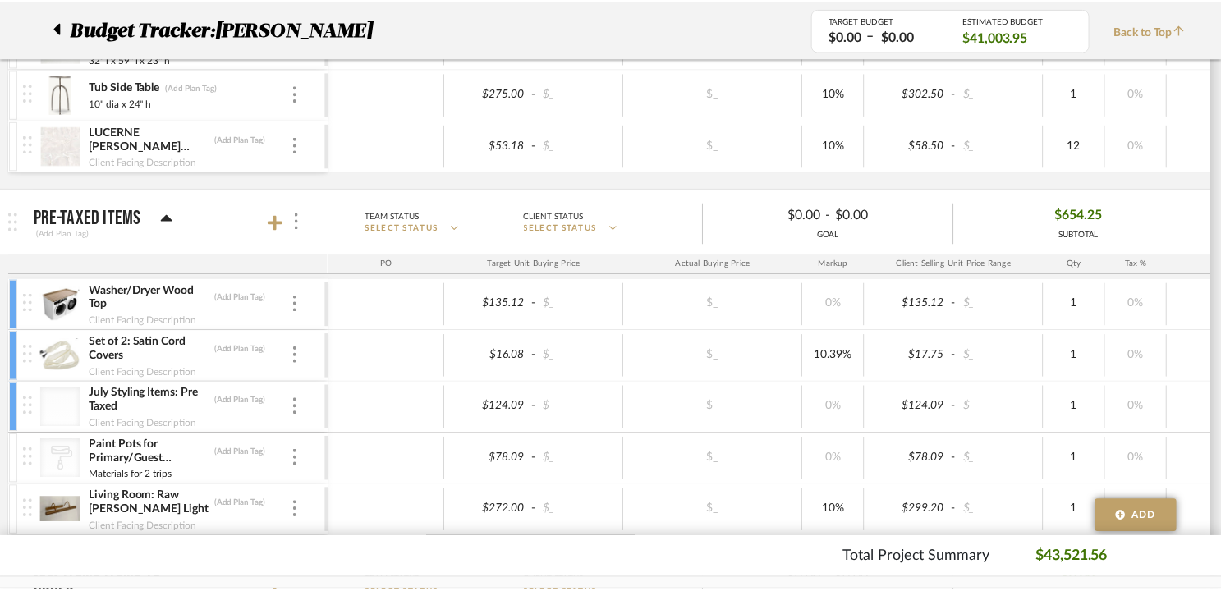
scroll to position [1690, 0]
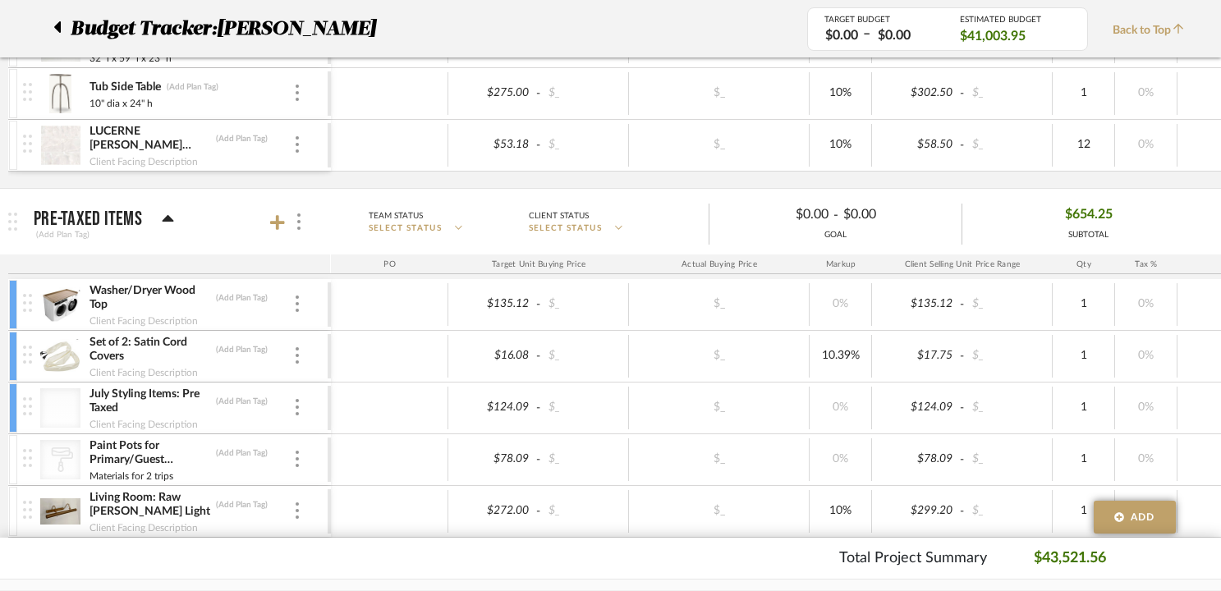
click at [66, 27] on div at bounding box center [61, 29] width 17 height 30
click at [64, 30] on div at bounding box center [61, 29] width 17 height 30
click at [59, 30] on icon at bounding box center [57, 26] width 7 height 11
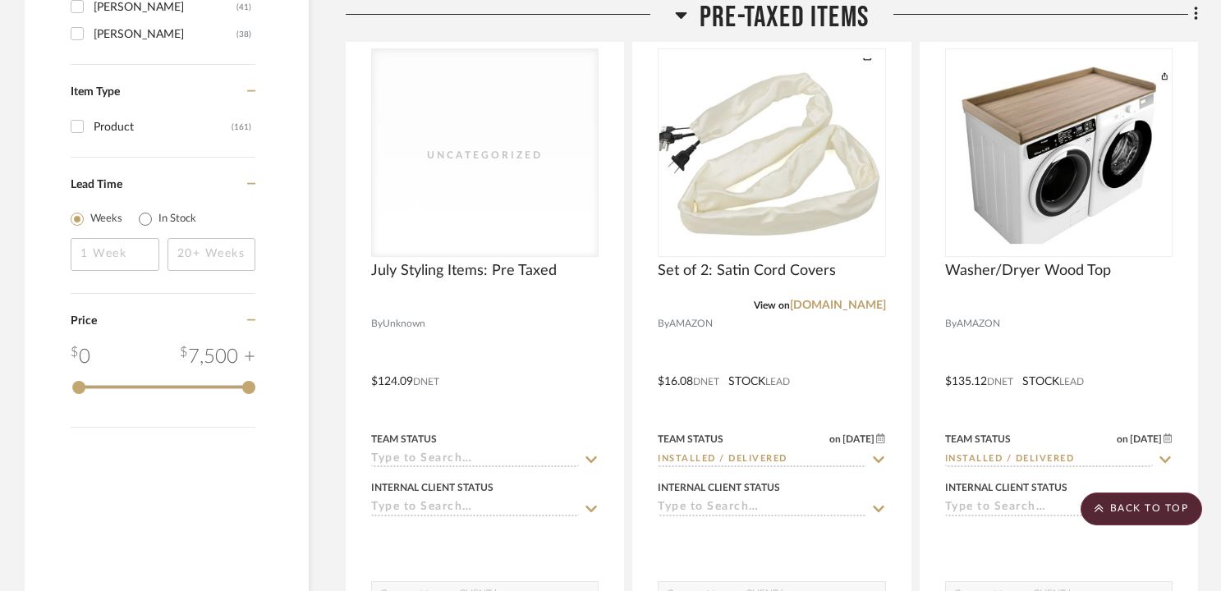
scroll to position [2765, 0]
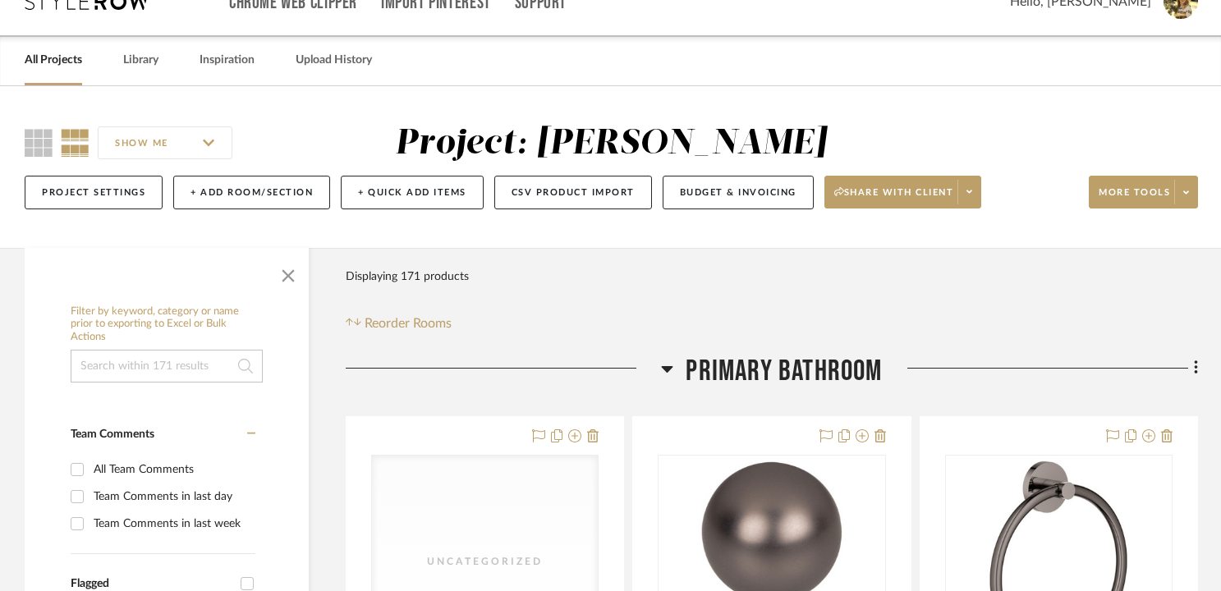
scroll to position [33, 0]
click at [730, 186] on button "Budget & Invoicing" at bounding box center [738, 192] width 151 height 34
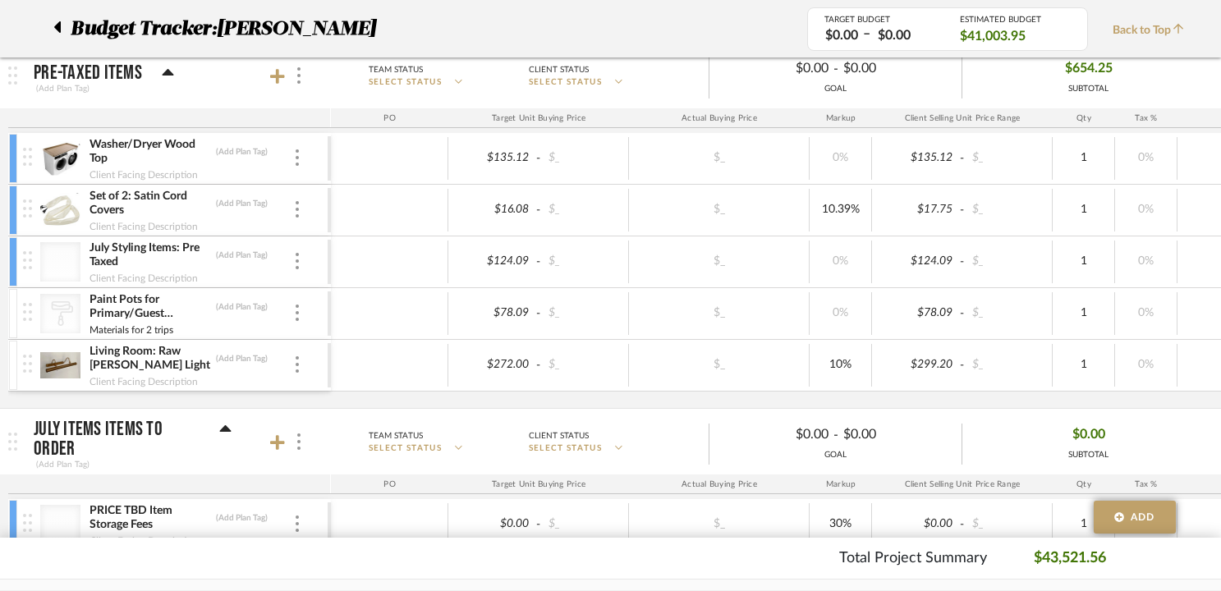
scroll to position [1823, 0]
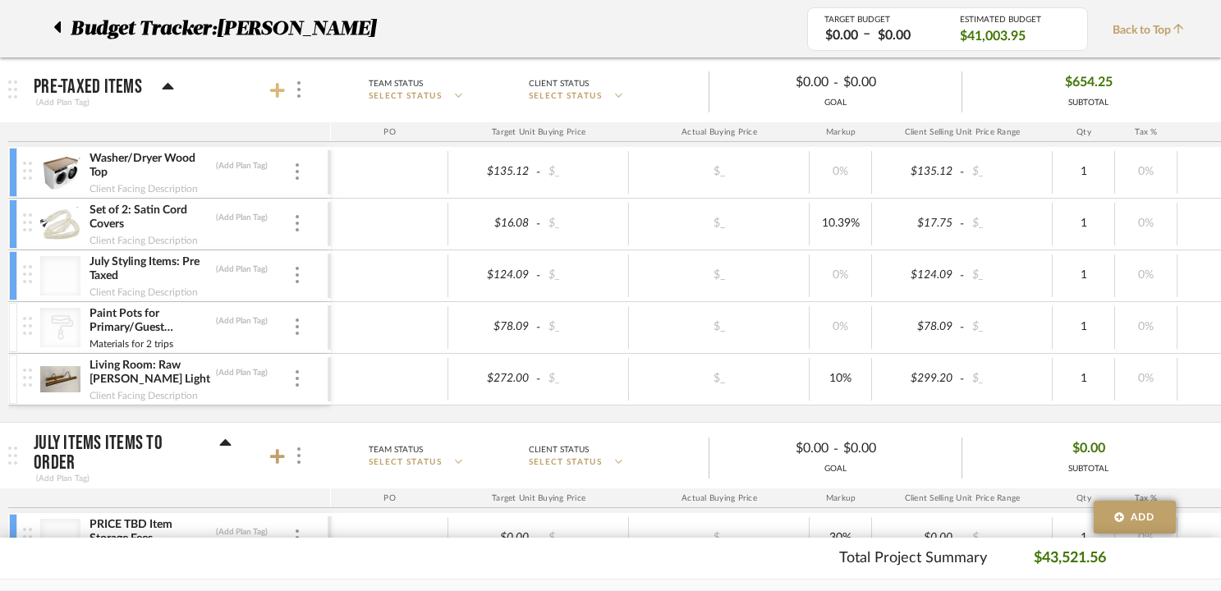
click at [281, 88] on icon at bounding box center [277, 90] width 15 height 16
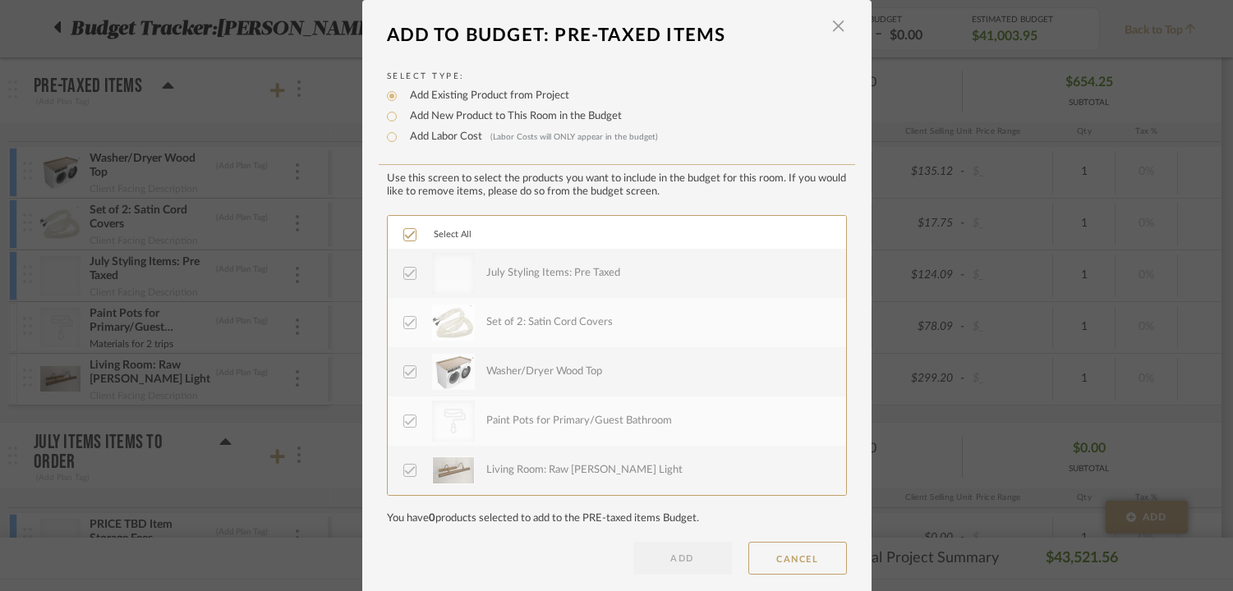
scroll to position [19, 0]
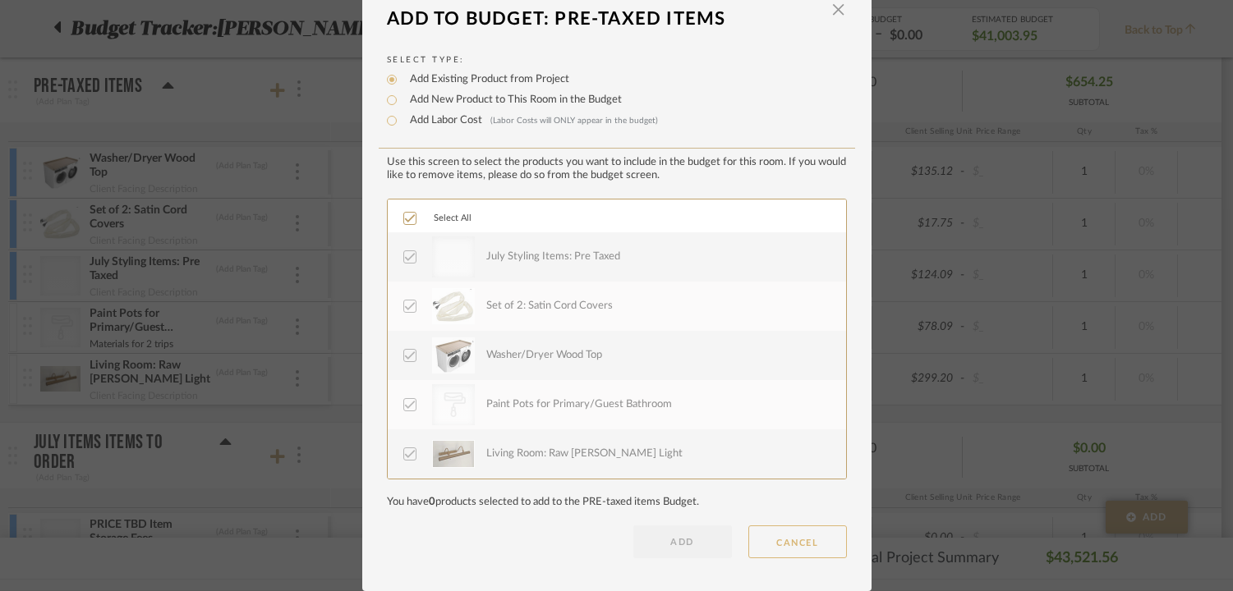
click at [805, 550] on button "CANCEL" at bounding box center [797, 542] width 99 height 33
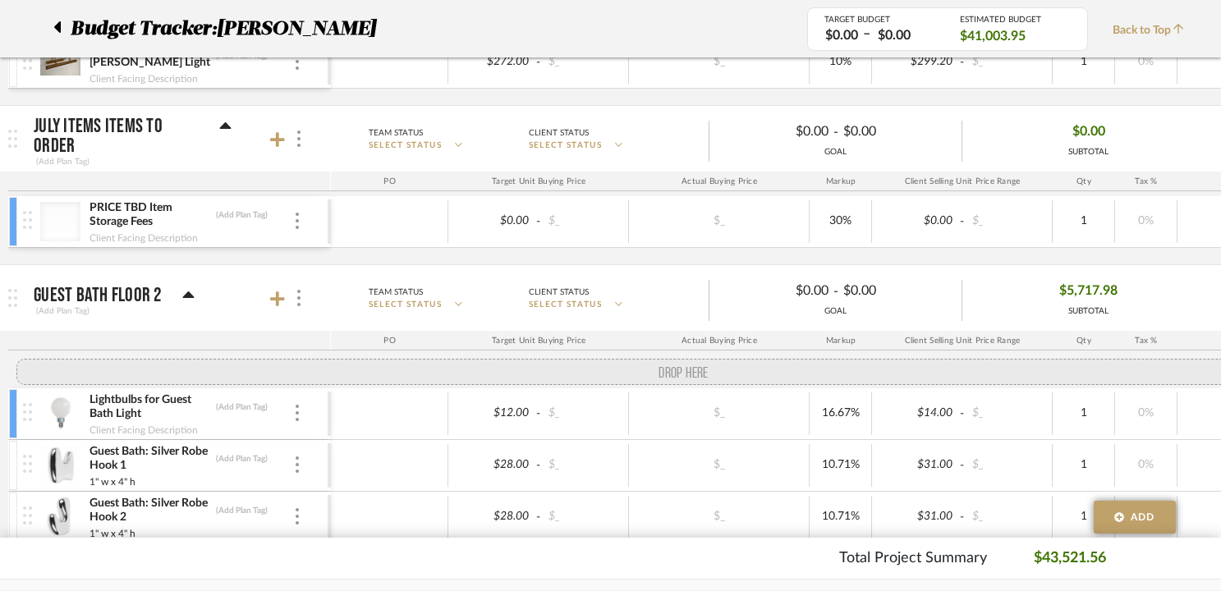
scroll to position [2140, 0]
drag, startPoint x: 35, startPoint y: 381, endPoint x: -24, endPoint y: 99, distance: 287.9
